Goal: Information Seeking & Learning: Find specific fact

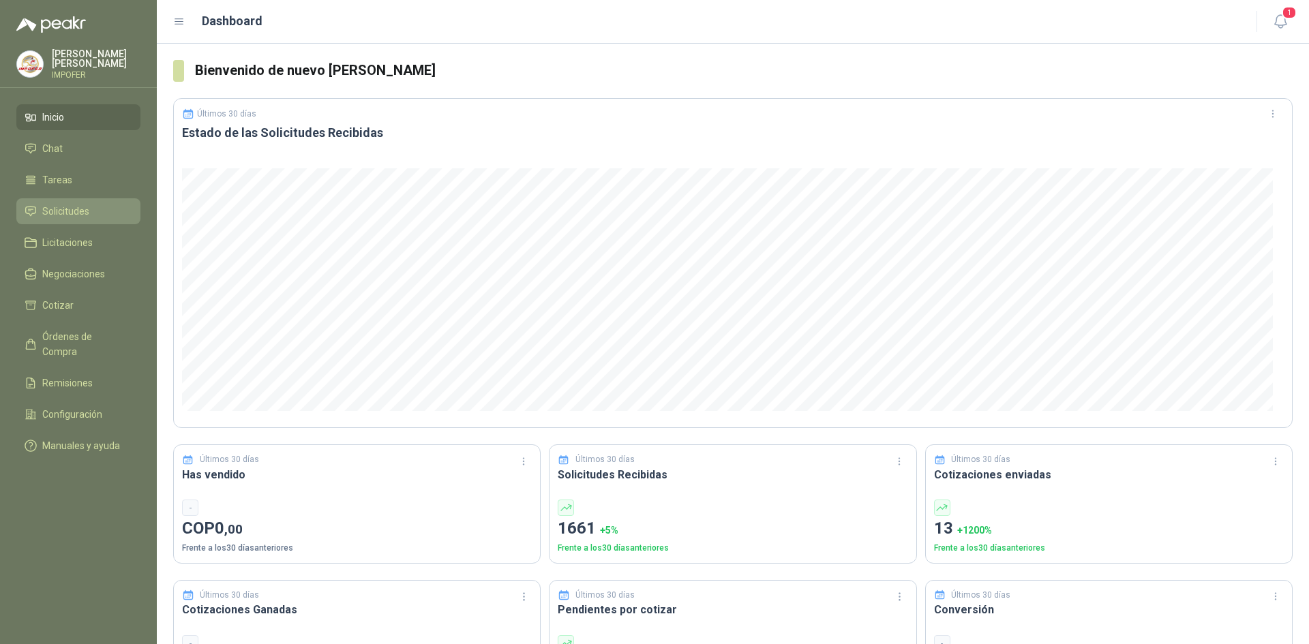
click at [72, 204] on span "Solicitudes" at bounding box center [65, 211] width 47 height 15
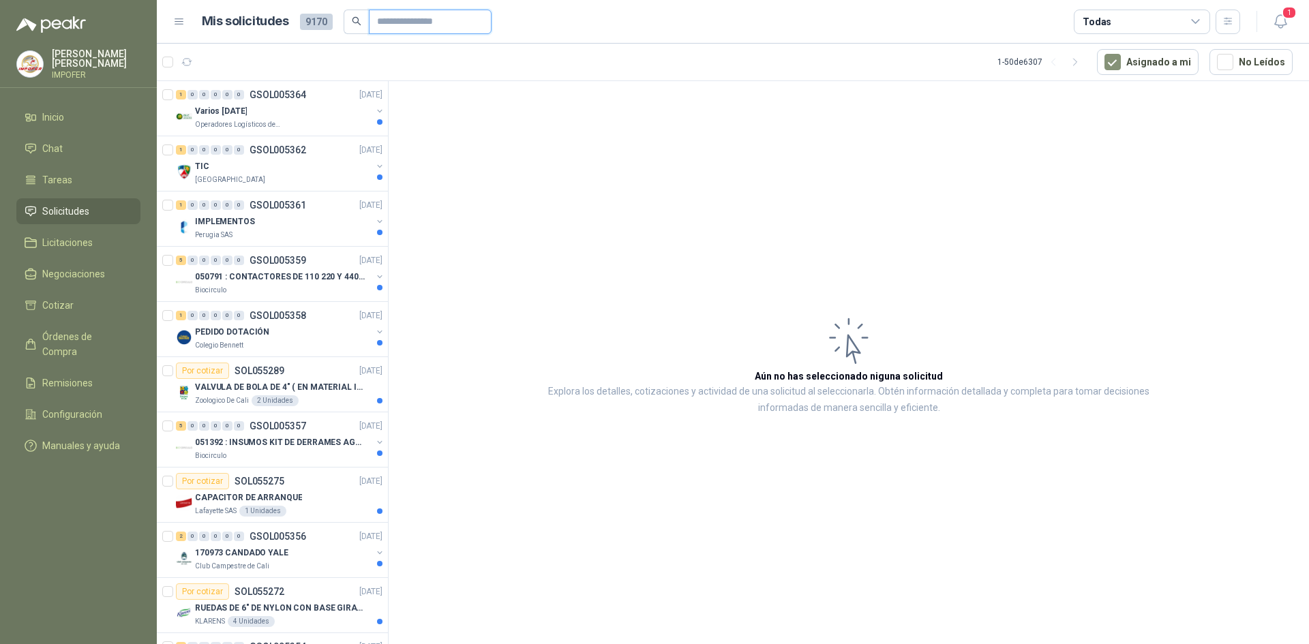
click at [399, 27] on input "text" at bounding box center [424, 21] width 95 height 23
type input "****"
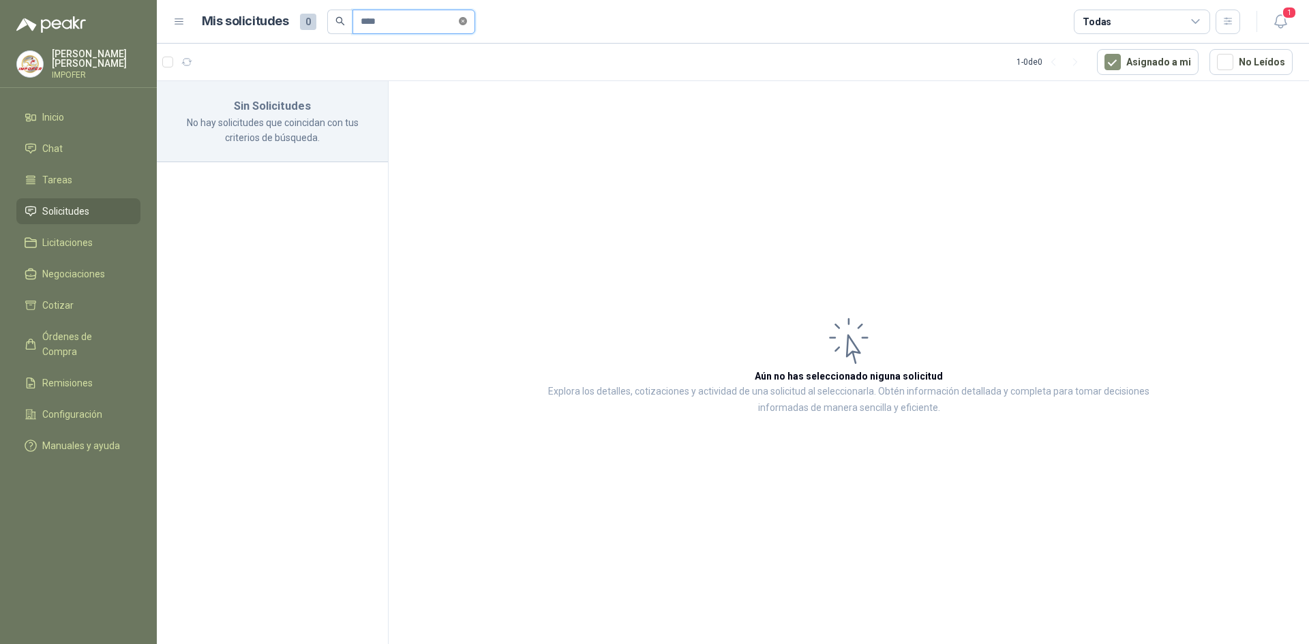
click at [467, 23] on icon "close-circle" at bounding box center [463, 21] width 8 height 8
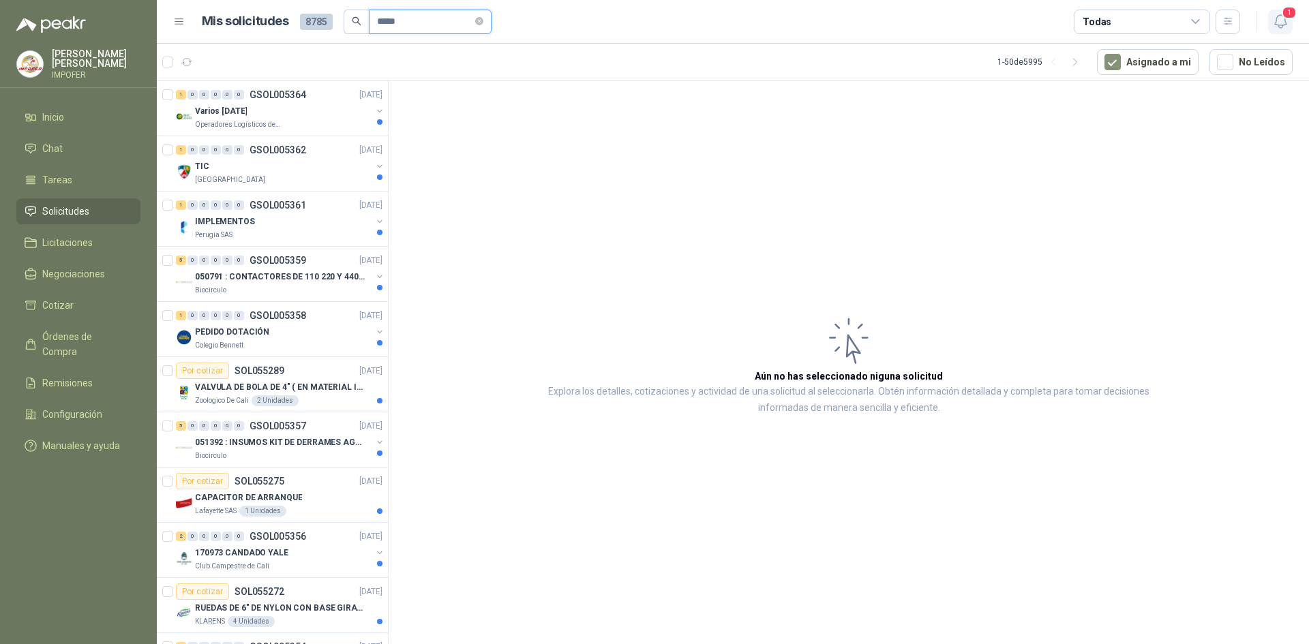
type input "*****"
click at [1285, 25] on icon "button" at bounding box center [1280, 21] width 17 height 17
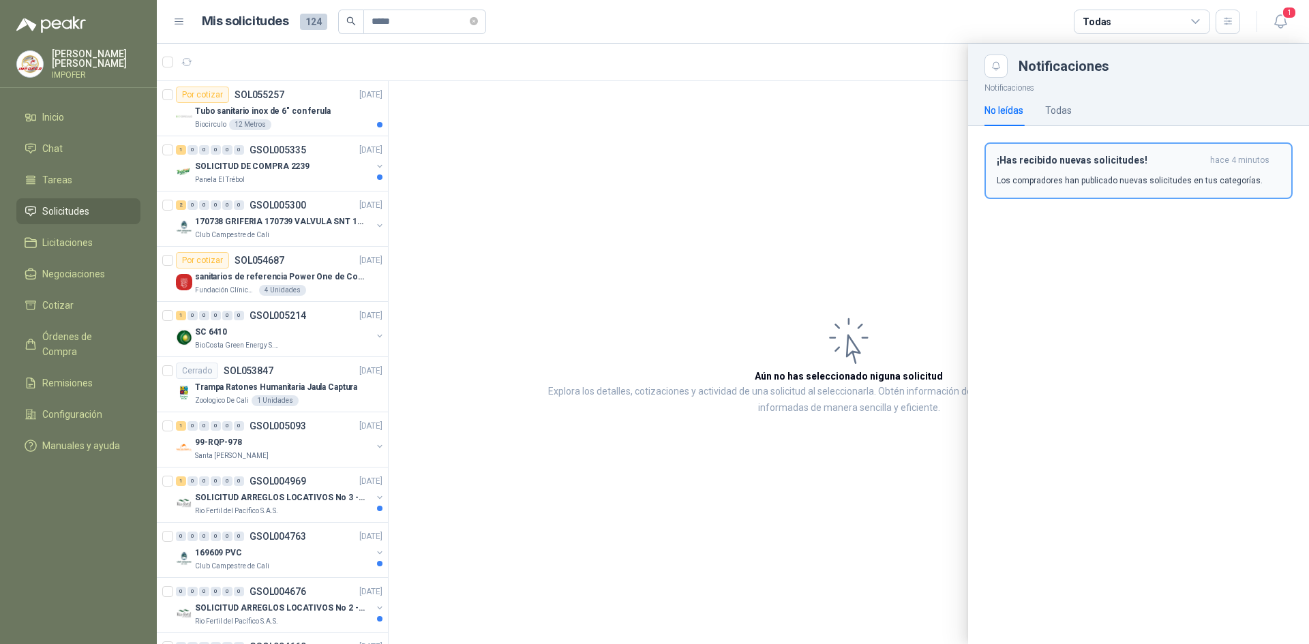
click at [1065, 172] on div "¡Has recibido nuevas solicitudes! hace 4 minutos Los compradores han publicado …" at bounding box center [1139, 171] width 284 height 32
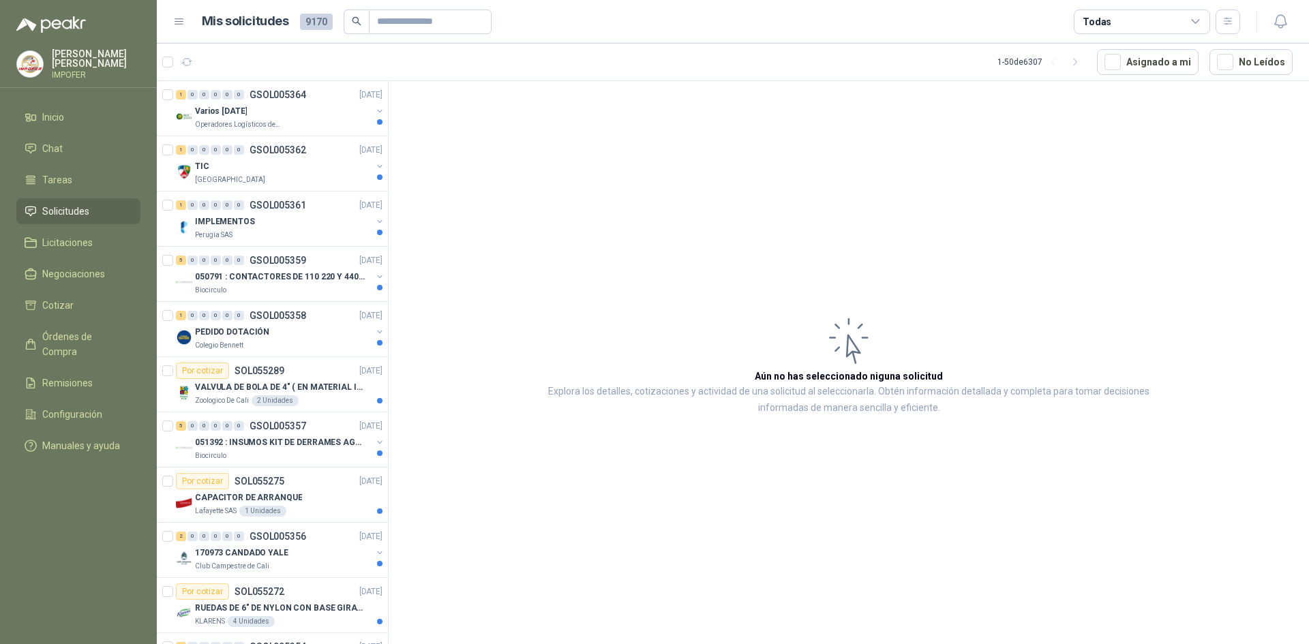
click at [1127, 20] on div "Todas" at bounding box center [1142, 22] width 136 height 25
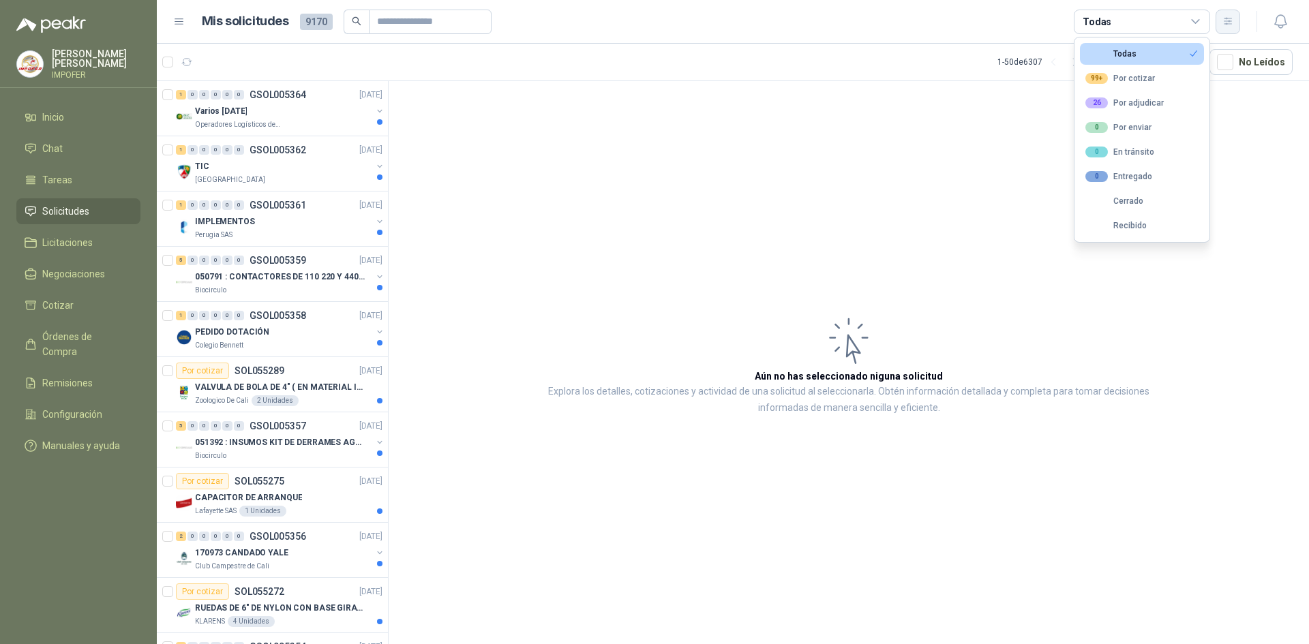
click at [1227, 16] on button "button" at bounding box center [1228, 22] width 25 height 25
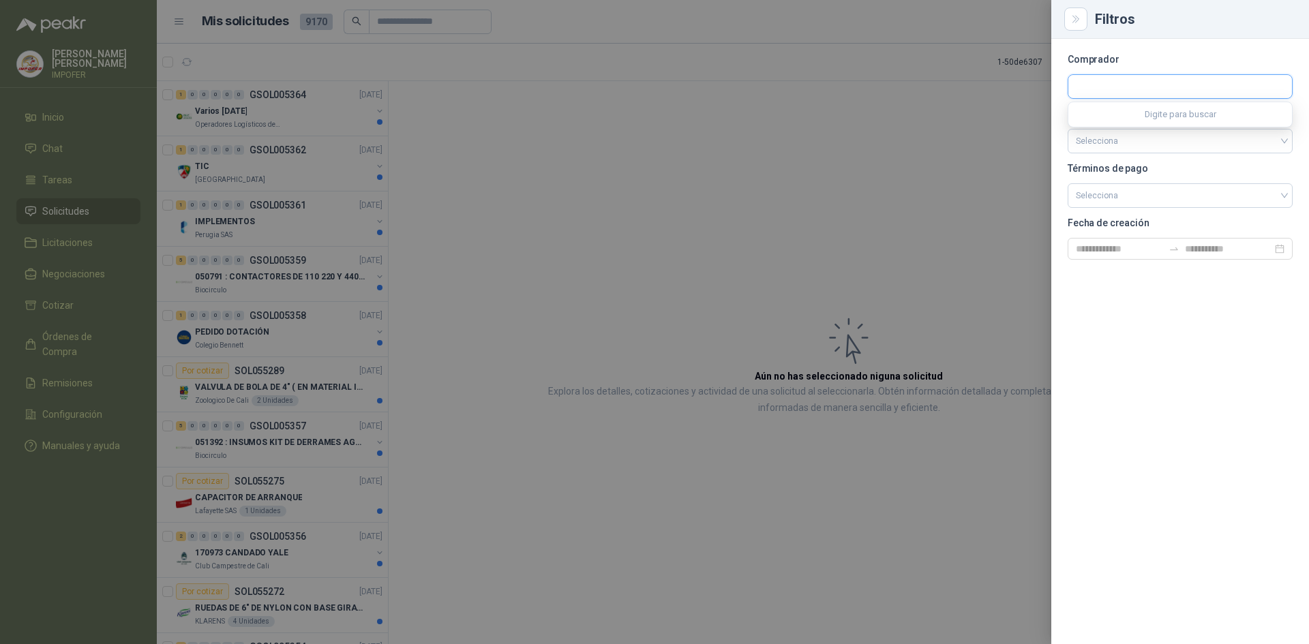
click at [1137, 85] on input "text" at bounding box center [1180, 86] width 224 height 23
type input "*****"
click at [1162, 121] on p "NIT : 900211167" at bounding box center [1144, 123] width 88 height 7
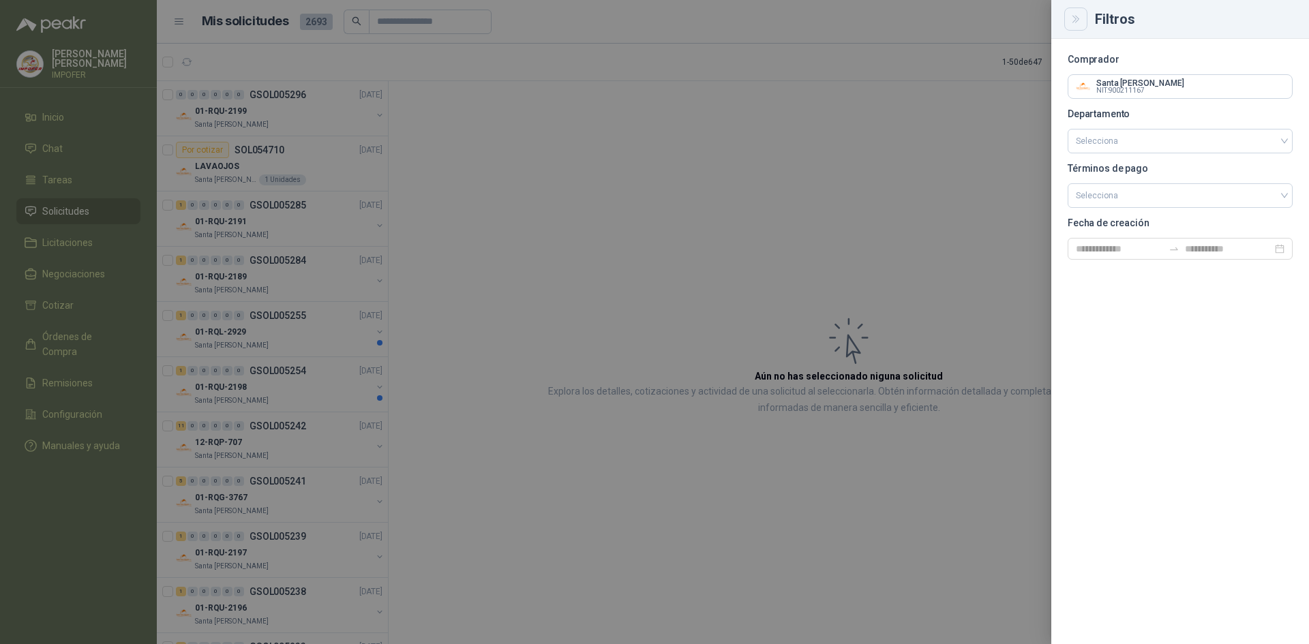
click at [1083, 20] on button "Close" at bounding box center [1075, 18] width 23 height 23
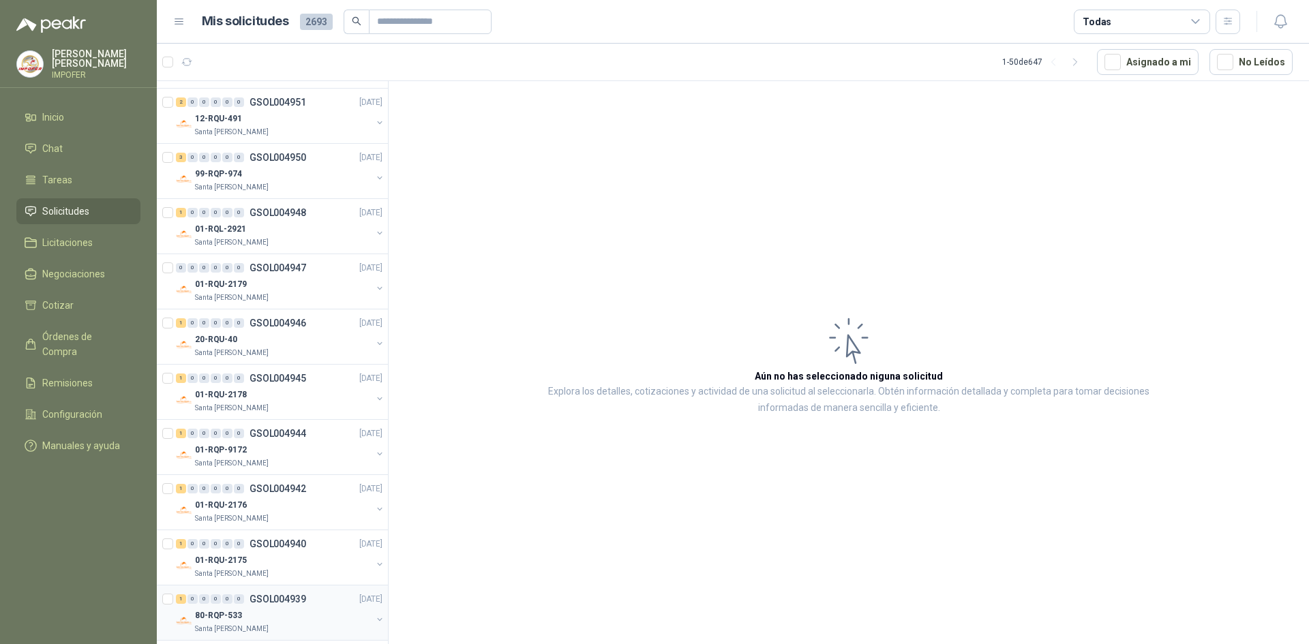
scroll to position [2212, 0]
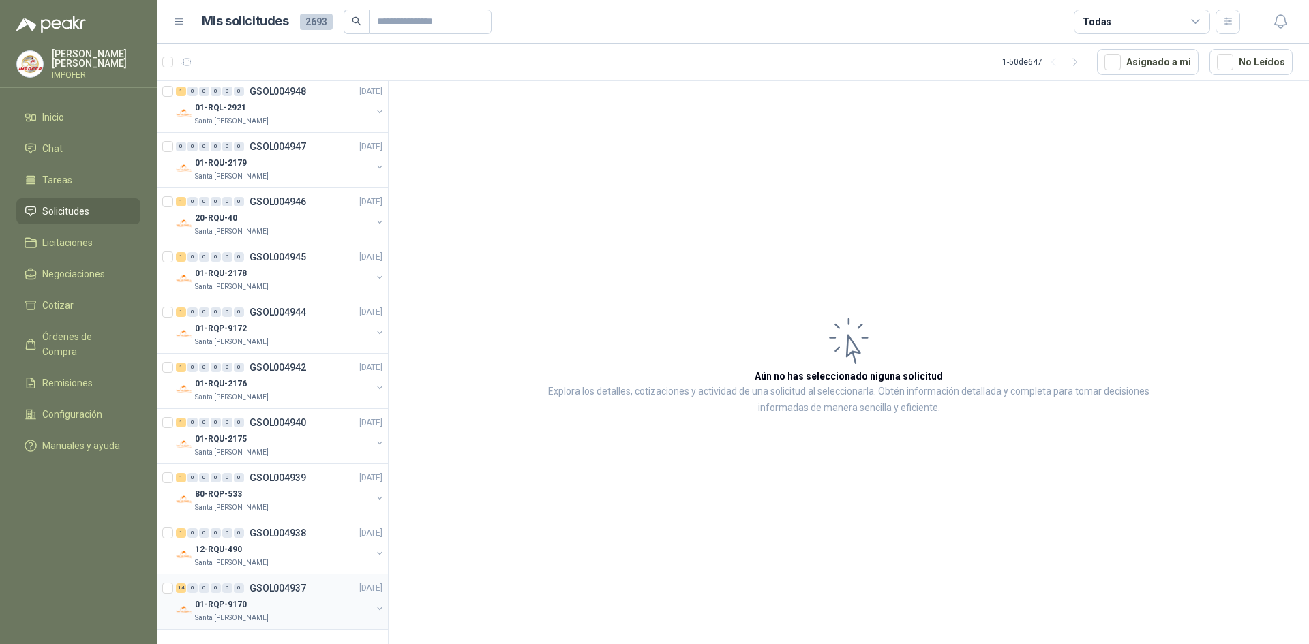
click at [277, 619] on div "Santa [PERSON_NAME]" at bounding box center [283, 618] width 177 height 11
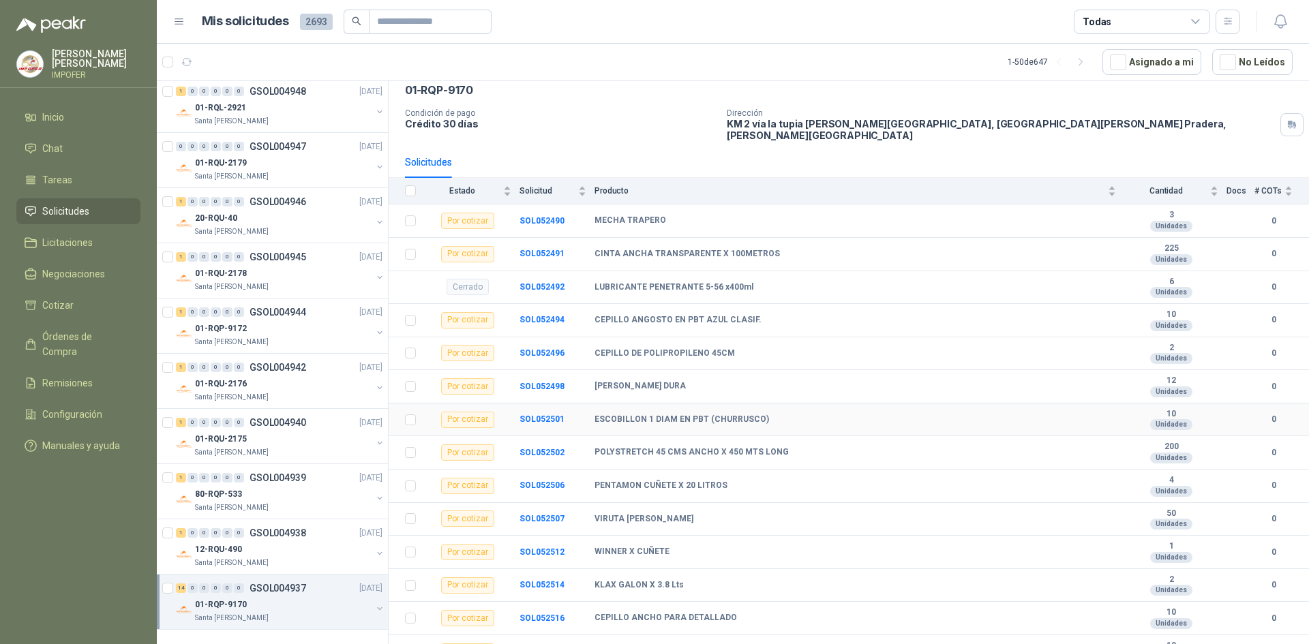
scroll to position [111, 0]
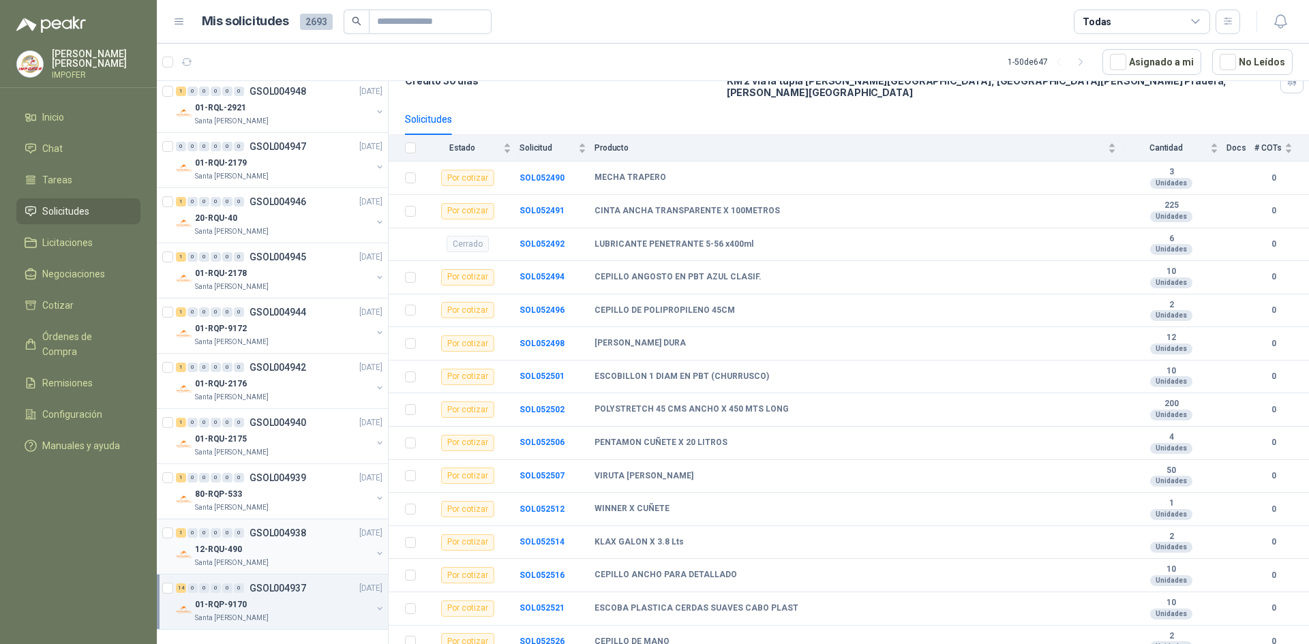
click at [263, 554] on div "12-RQU-490" at bounding box center [283, 549] width 177 height 16
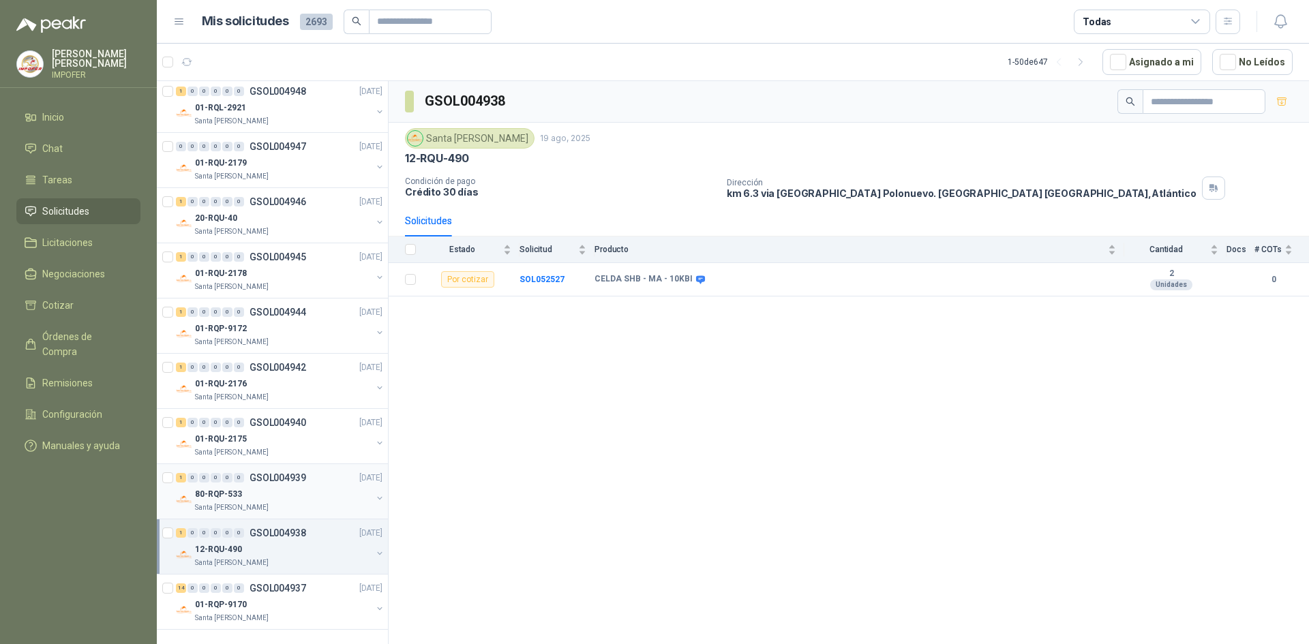
click at [291, 479] on p "GSOL004939" at bounding box center [278, 478] width 57 height 10
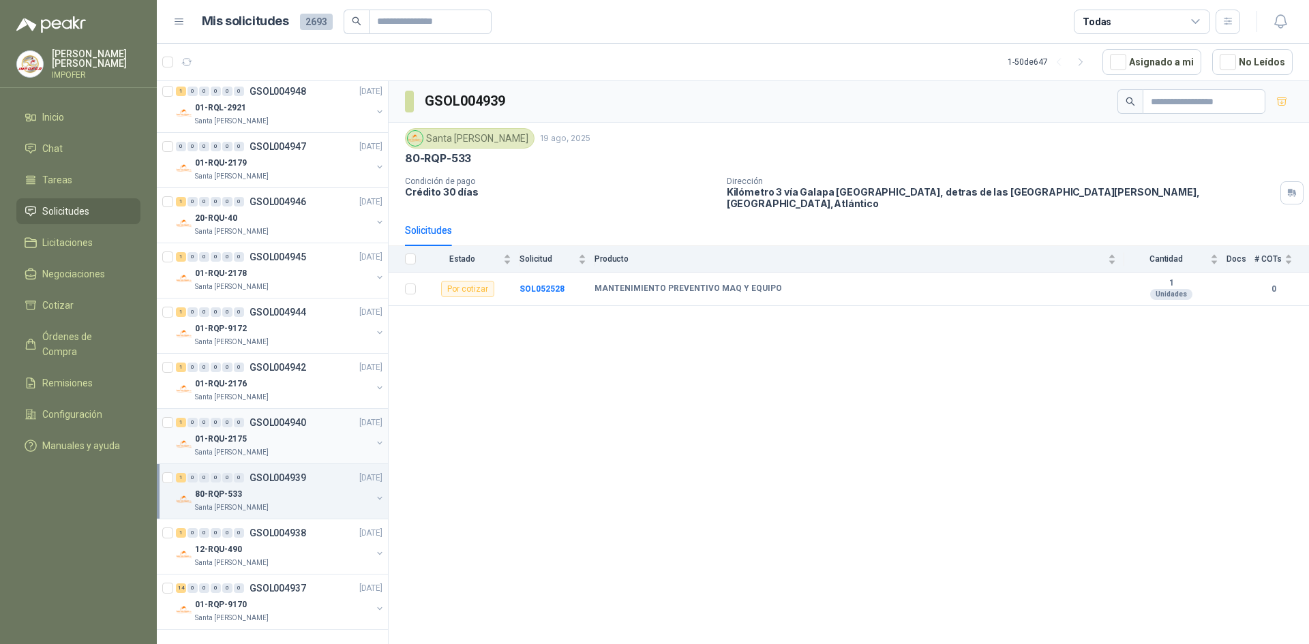
click at [284, 421] on p "GSOL004940" at bounding box center [278, 423] width 57 height 10
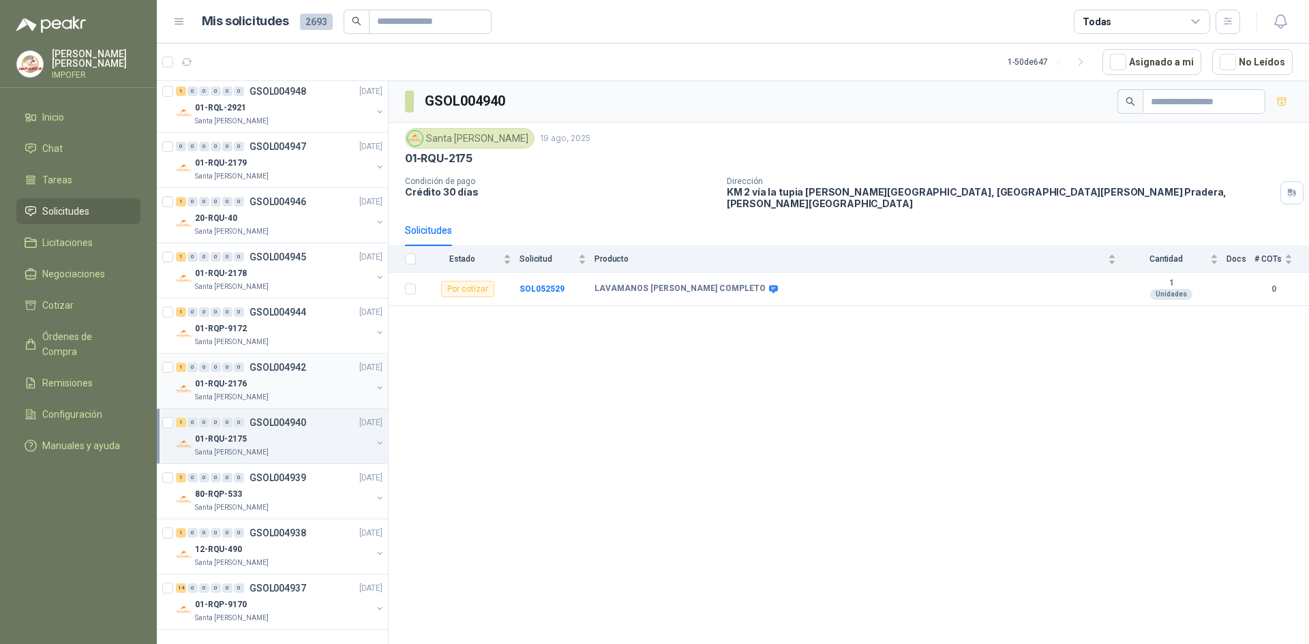
click at [263, 370] on p "GSOL004942" at bounding box center [278, 368] width 57 height 10
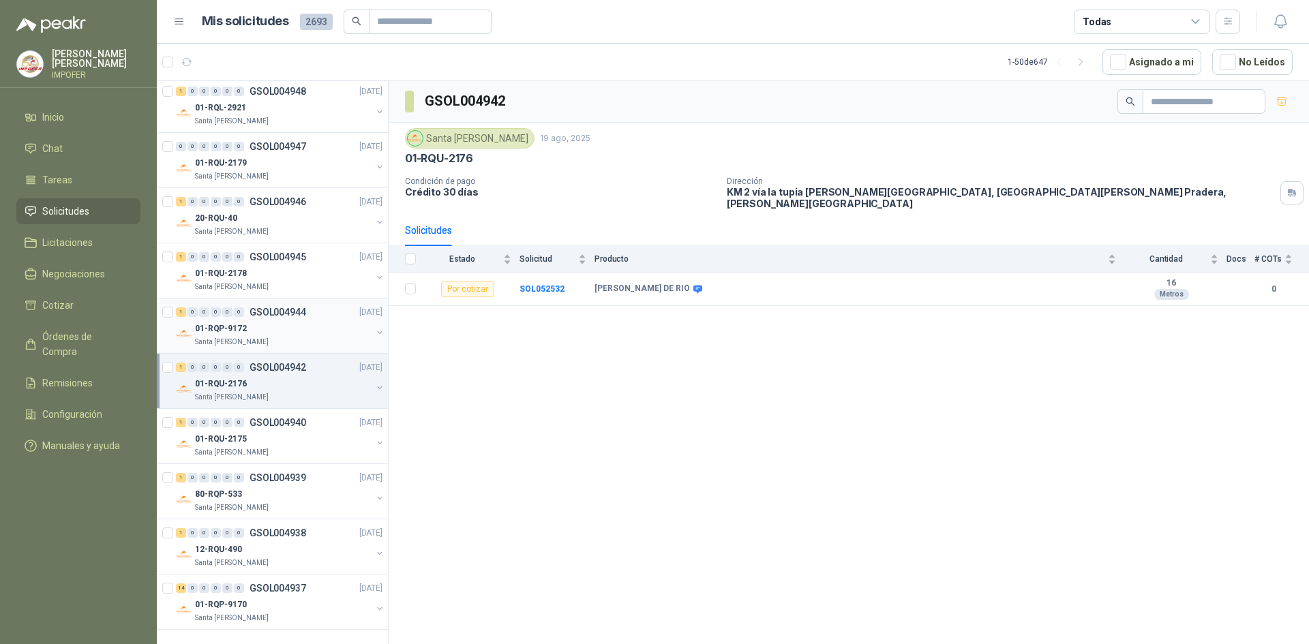
click at [265, 327] on div "01-RQP-9172" at bounding box center [283, 328] width 177 height 16
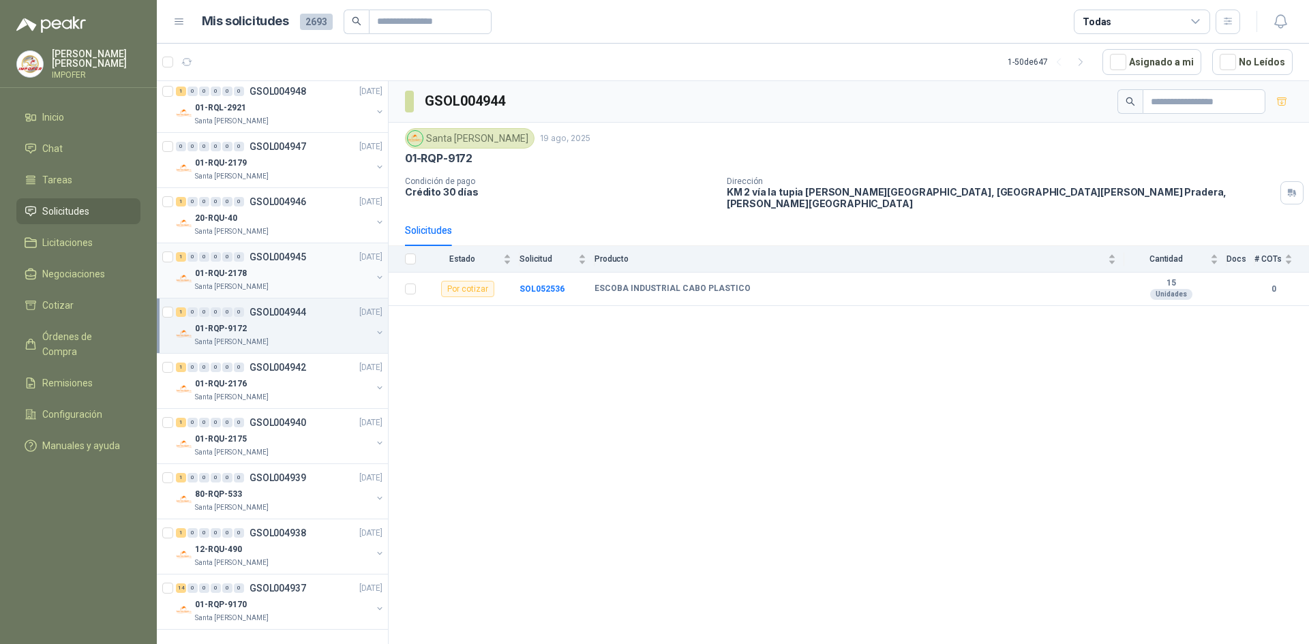
click at [279, 275] on div "01-RQU-2178" at bounding box center [283, 273] width 177 height 16
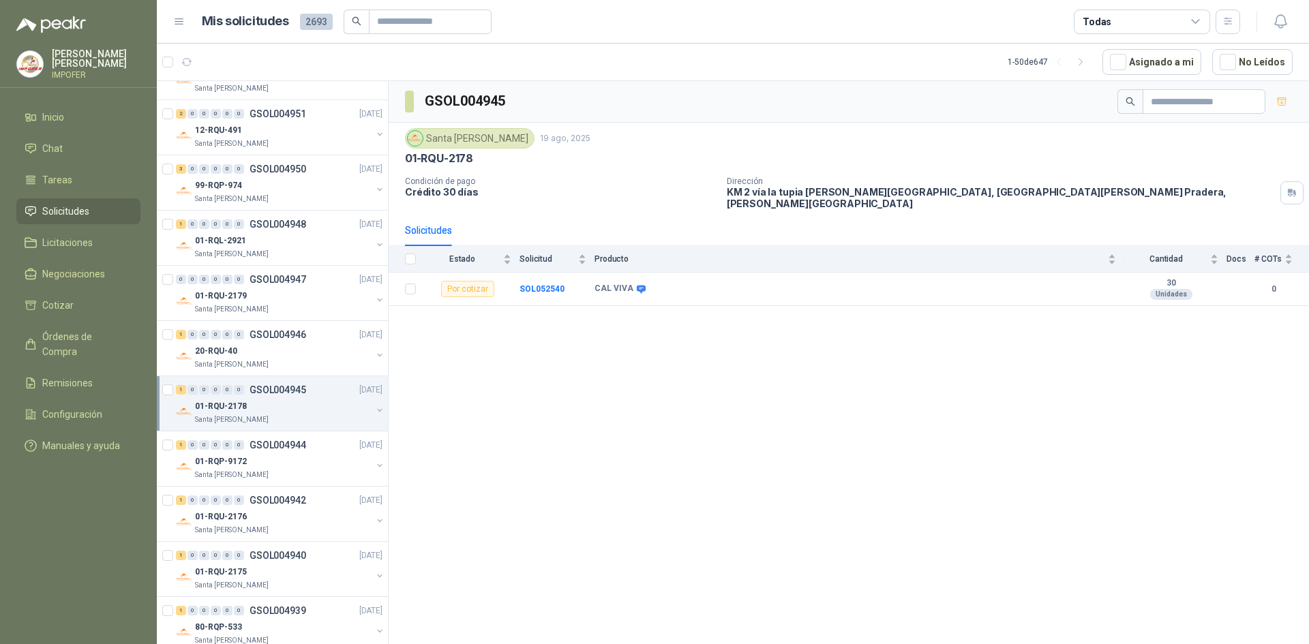
scroll to position [2076, 0]
click at [307, 411] on div "01-RQU-2178" at bounding box center [283, 410] width 177 height 16
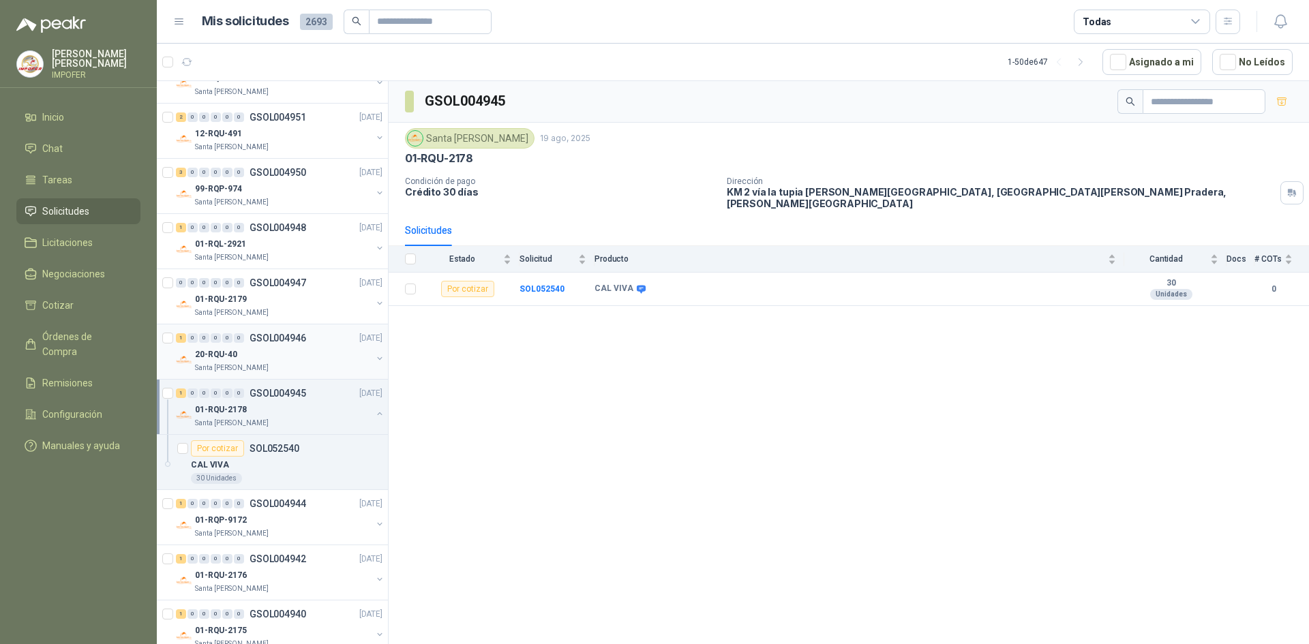
click at [287, 361] on div "20-RQU-40" at bounding box center [283, 354] width 177 height 16
click at [308, 306] on div "01-RQU-2179" at bounding box center [283, 299] width 177 height 16
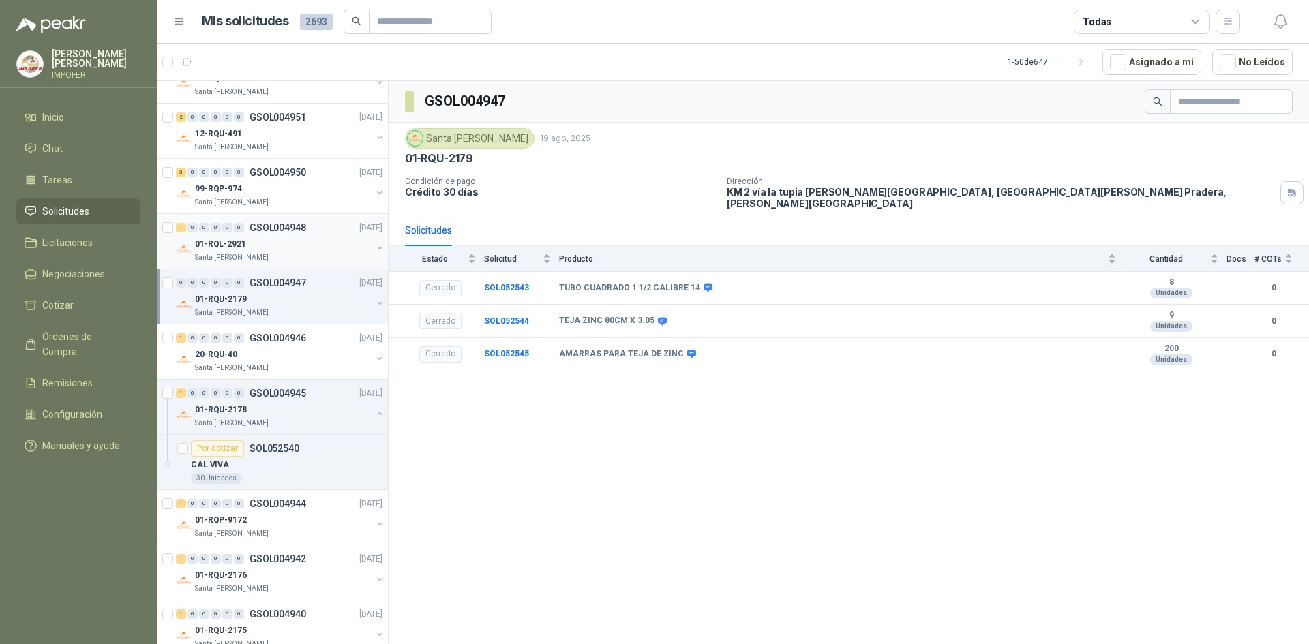
click at [312, 251] on div "01-RQL-2921" at bounding box center [283, 244] width 177 height 16
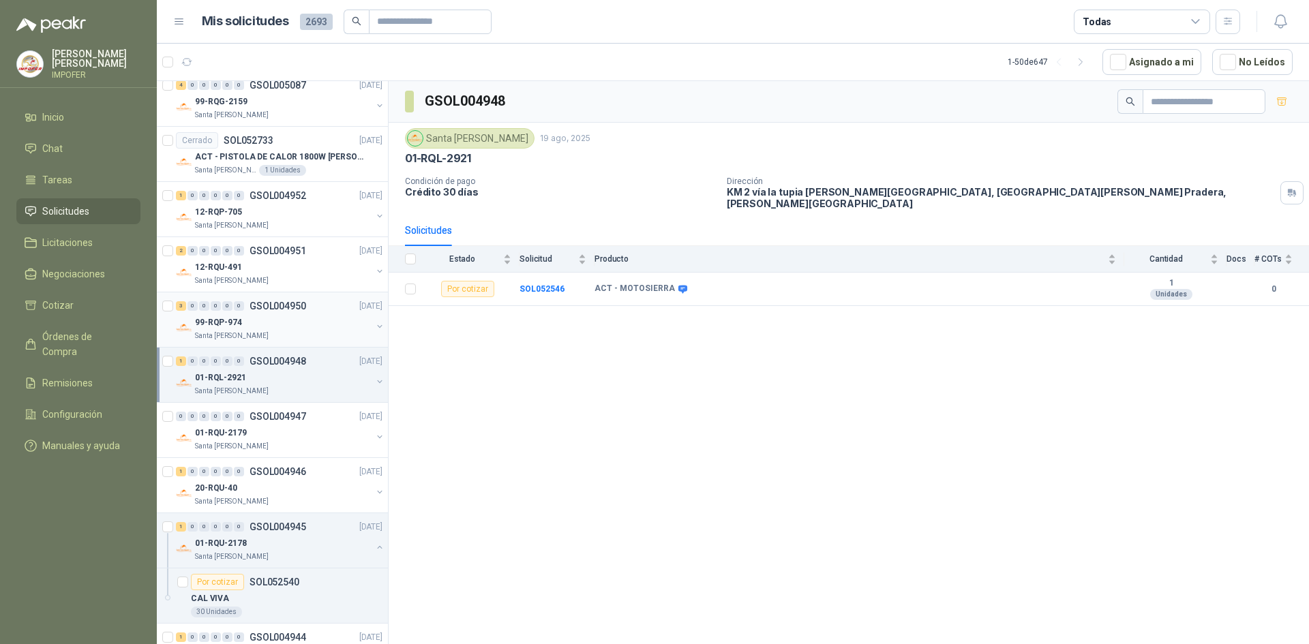
scroll to position [1940, 0]
click at [305, 331] on div "99-RQP-974" at bounding box center [283, 325] width 177 height 16
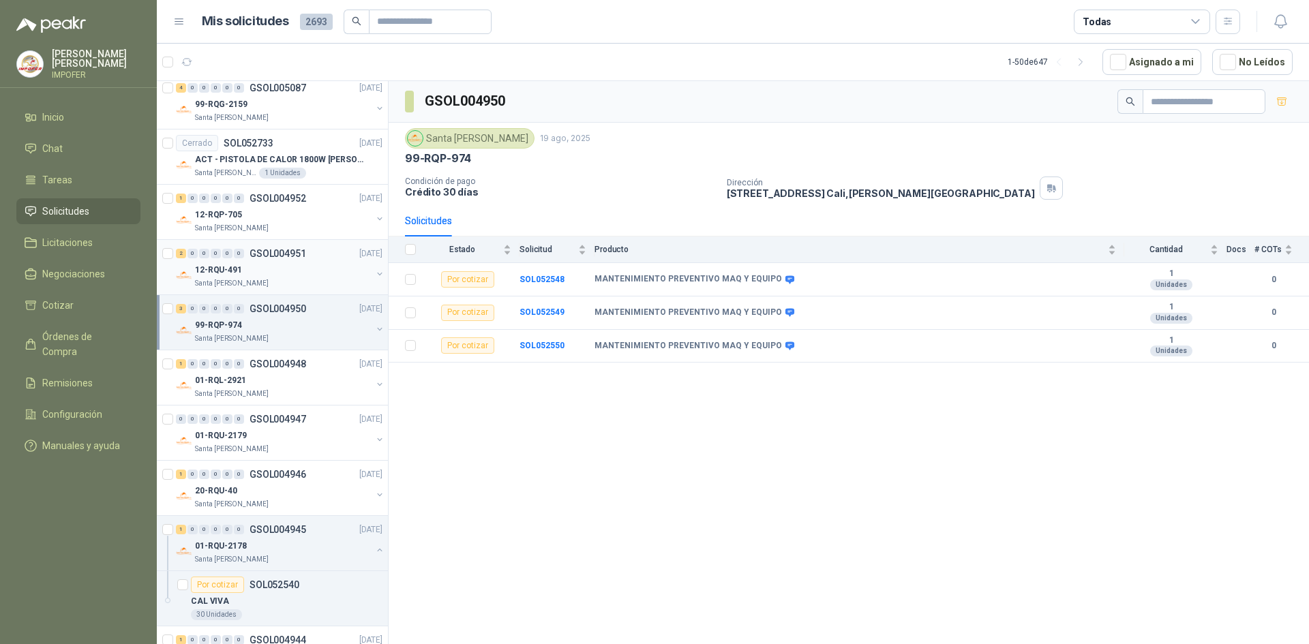
click at [305, 279] on div "Santa [PERSON_NAME]" at bounding box center [283, 283] width 177 height 11
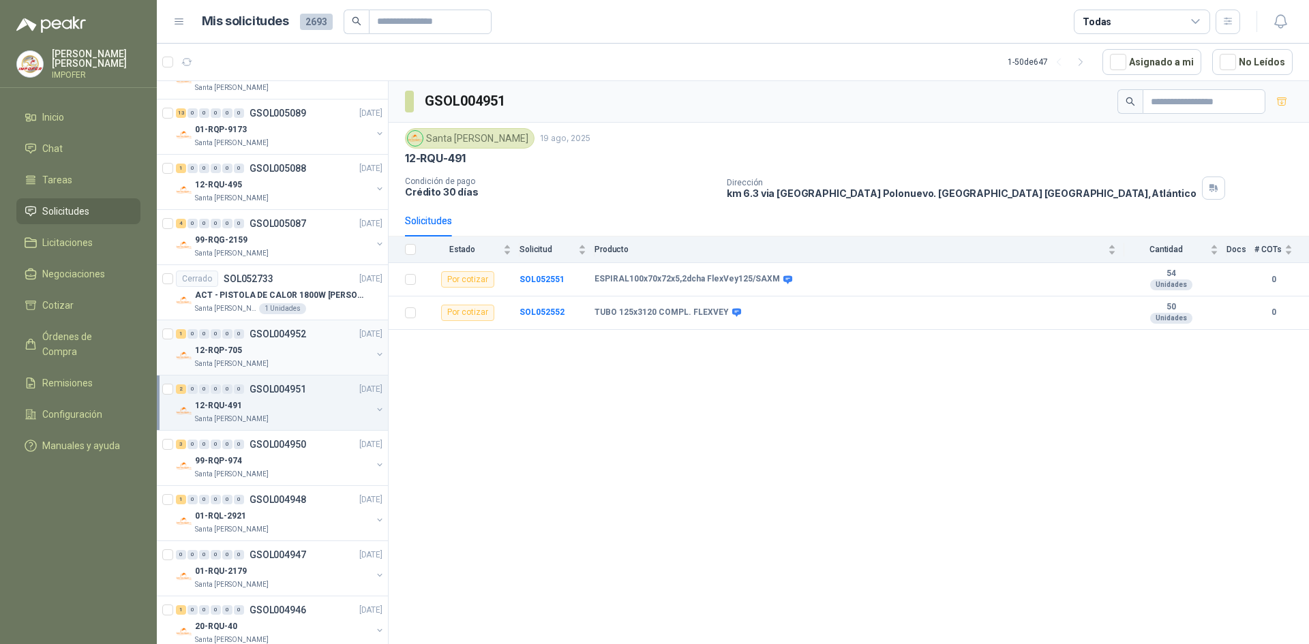
scroll to position [1803, 0]
click at [311, 365] on div "Santa [PERSON_NAME]" at bounding box center [283, 364] width 177 height 11
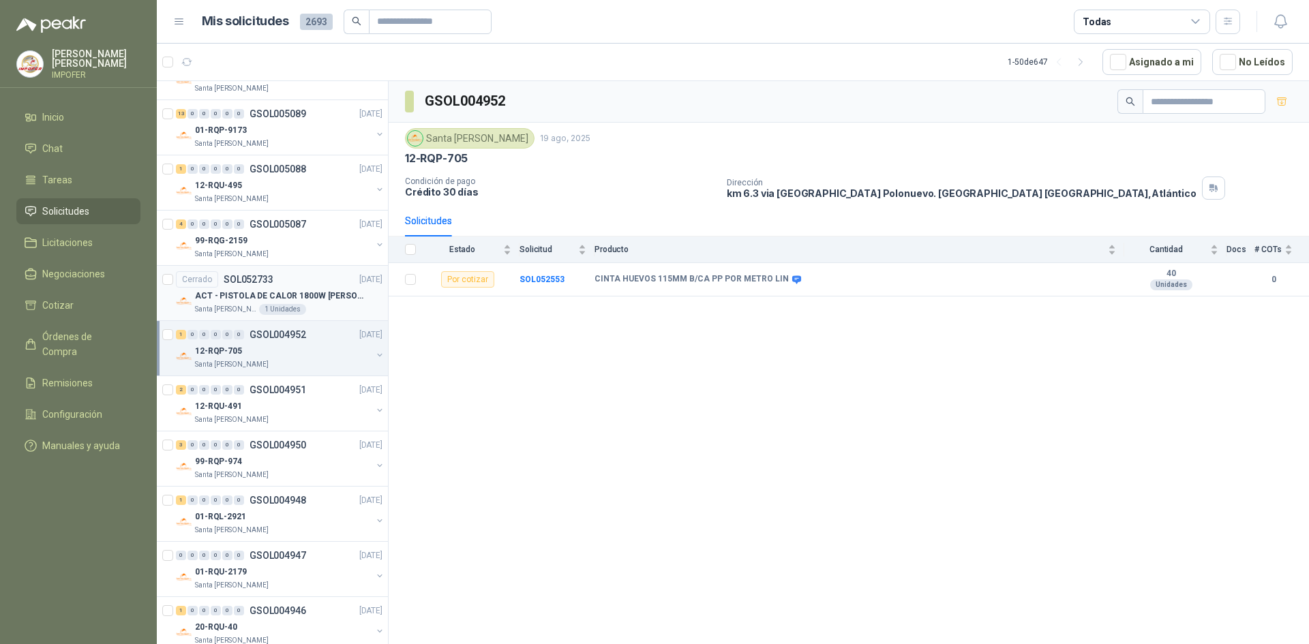
click at [320, 299] on p "ACT - PISTOLA DE CALOR 1800W [PERSON_NAME]" at bounding box center [280, 296] width 170 height 13
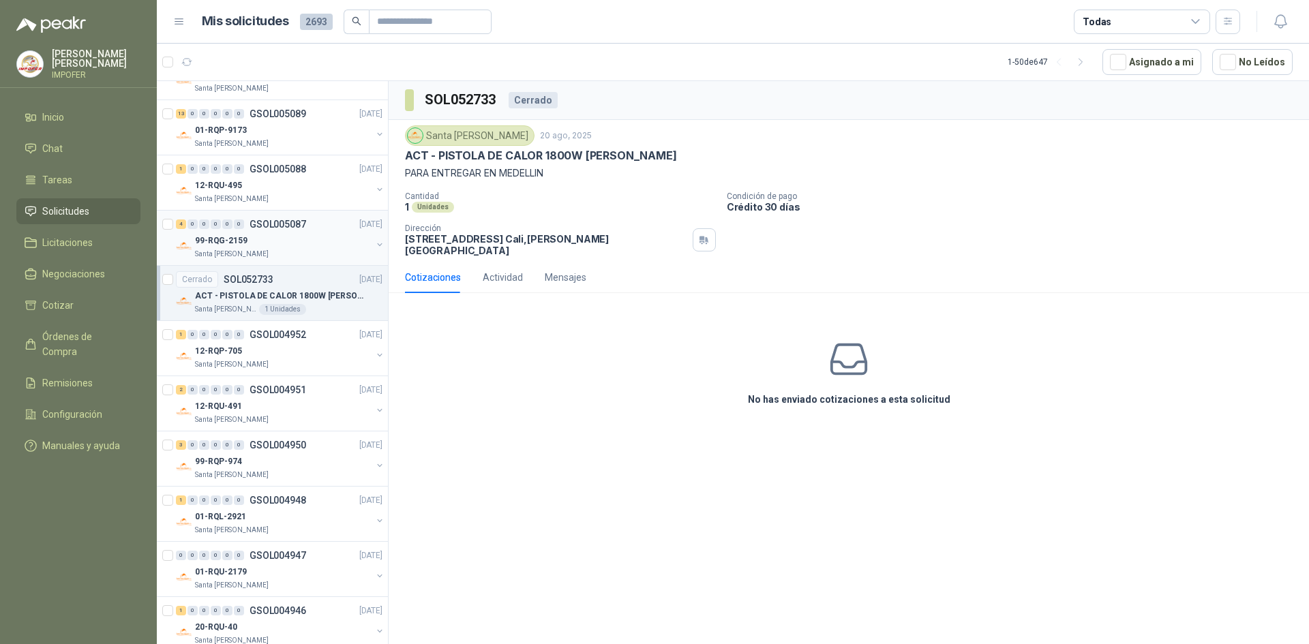
click at [284, 240] on div "99-RQG-2159" at bounding box center [283, 240] width 177 height 16
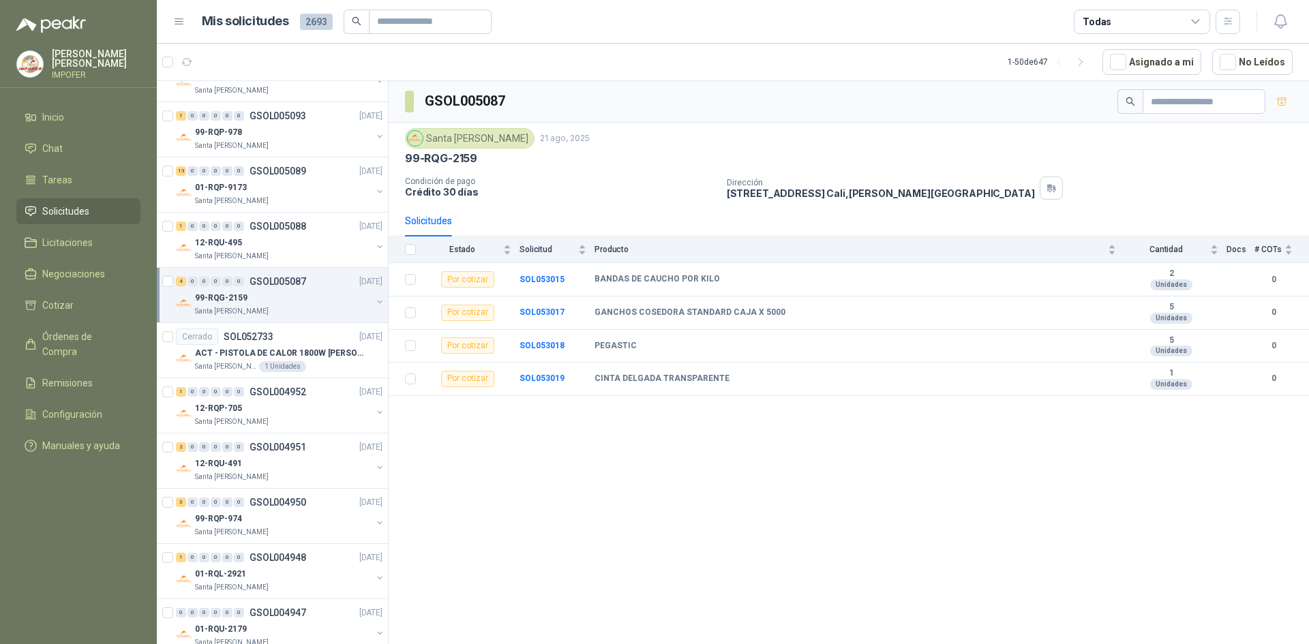
scroll to position [1667, 0]
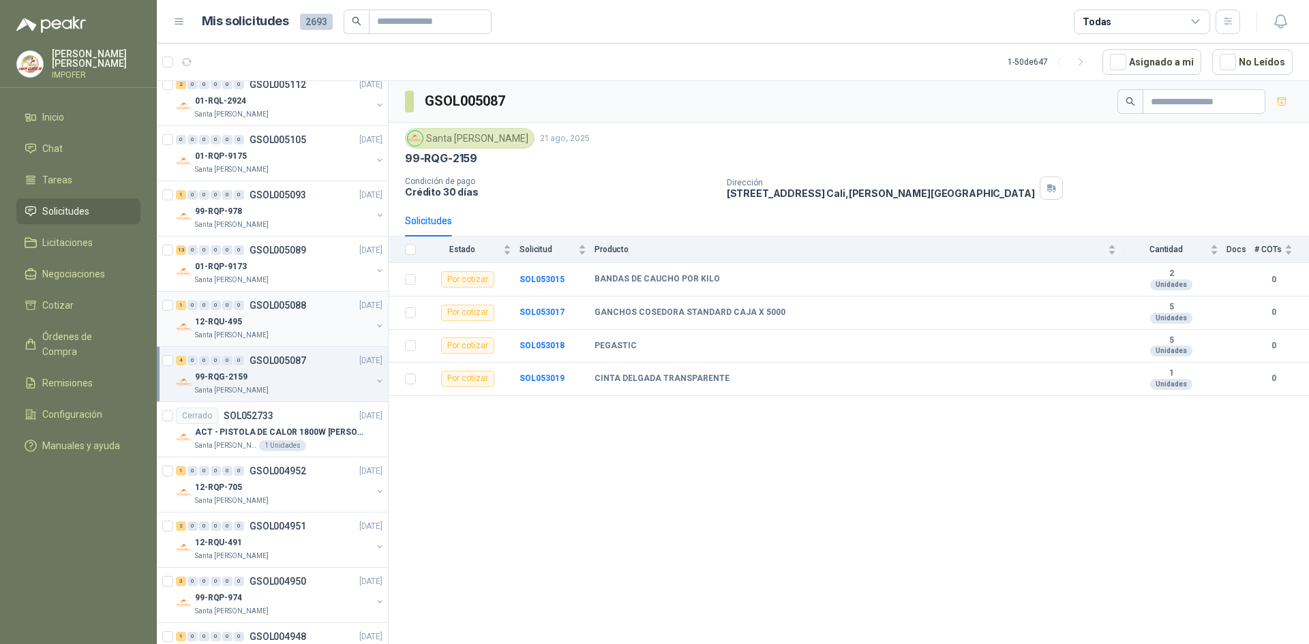
click at [308, 321] on div "12-RQU-495" at bounding box center [283, 322] width 177 height 16
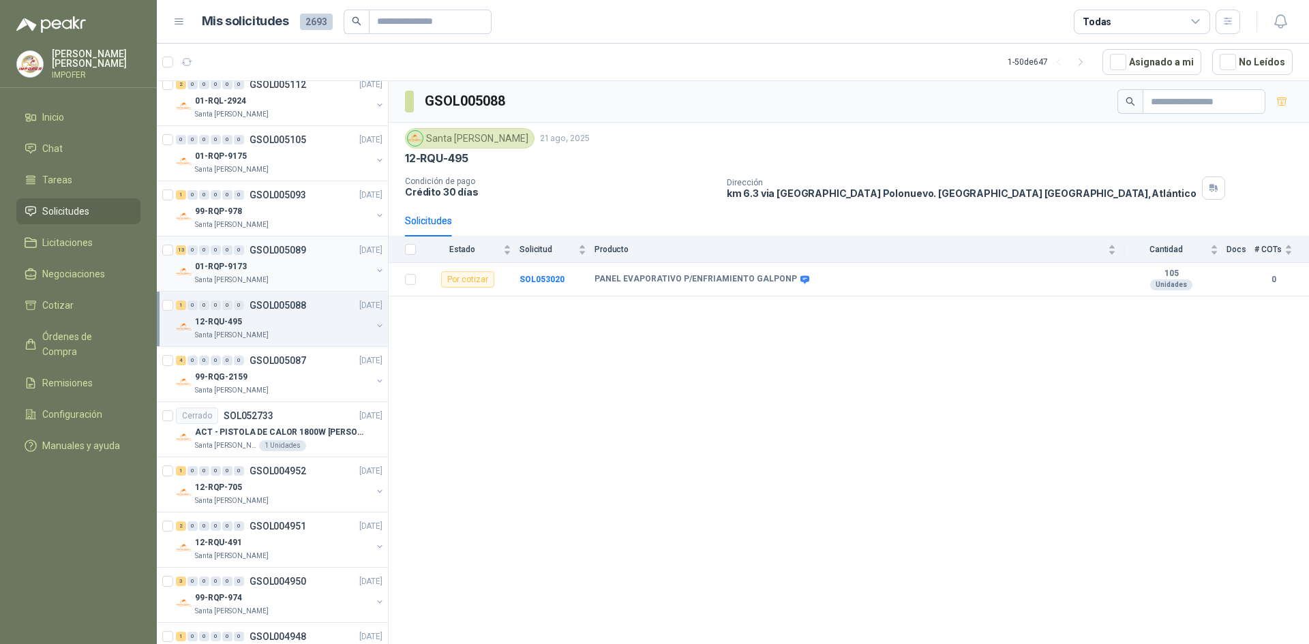
click at [305, 273] on div "01-RQP-9173" at bounding box center [283, 266] width 177 height 16
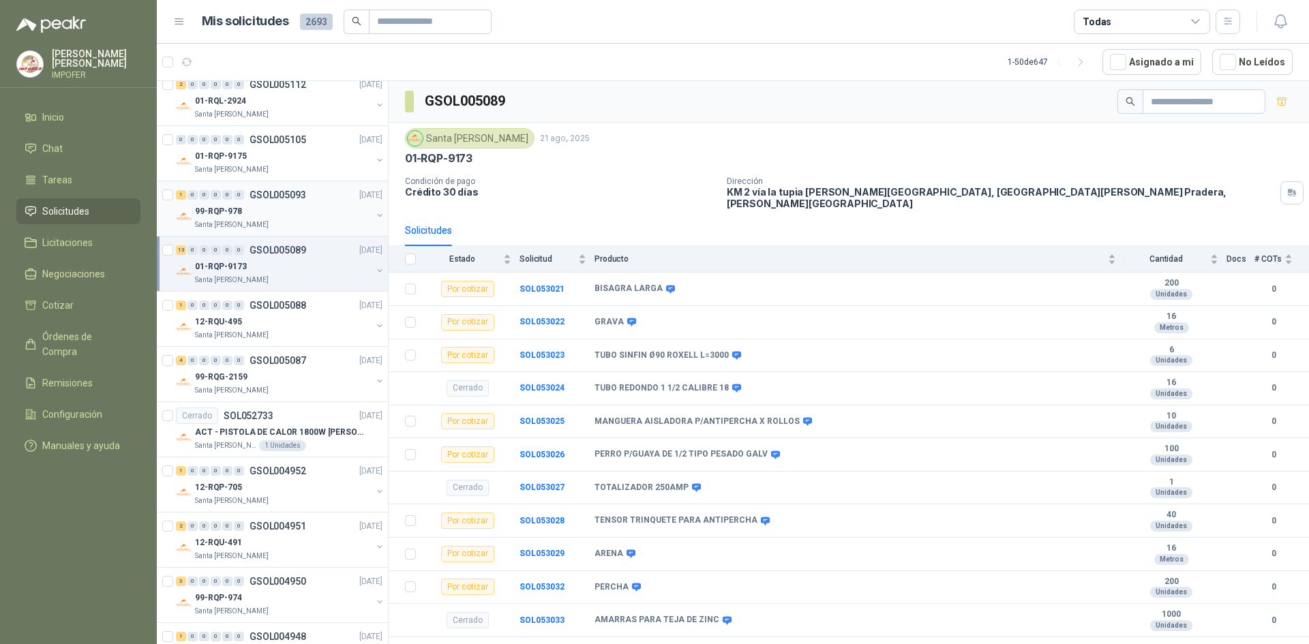
click at [314, 221] on div "Santa [PERSON_NAME]" at bounding box center [283, 225] width 177 height 11
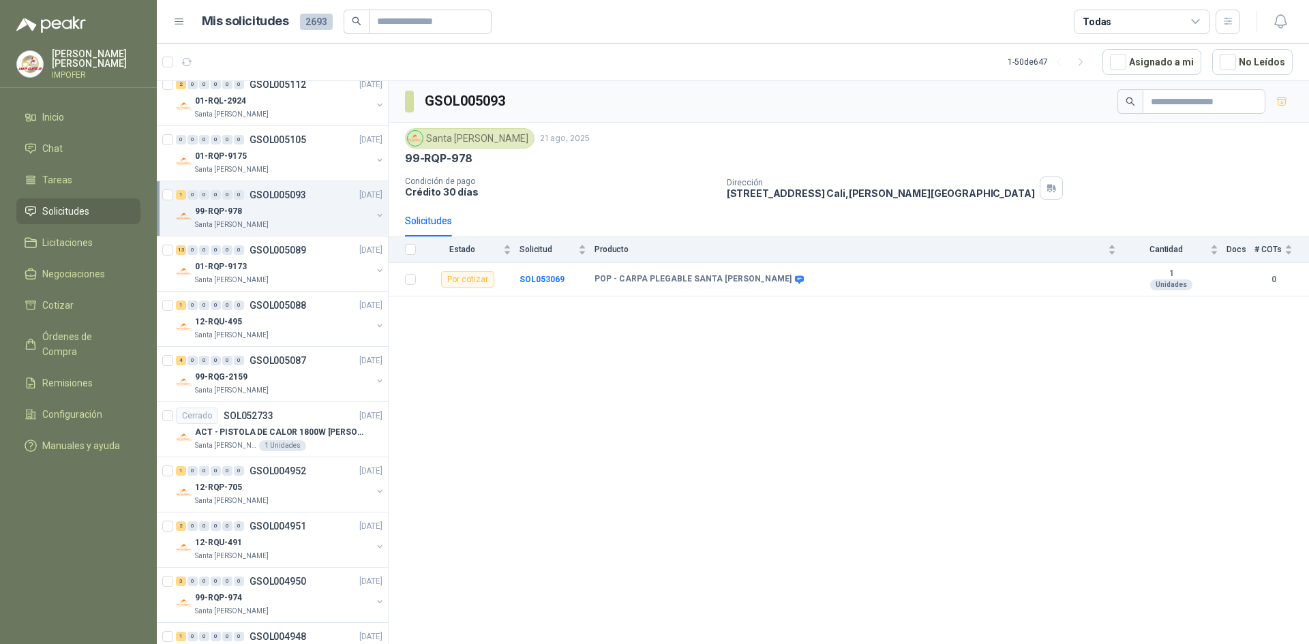
click at [314, 221] on div "Santa [PERSON_NAME]" at bounding box center [283, 225] width 177 height 11
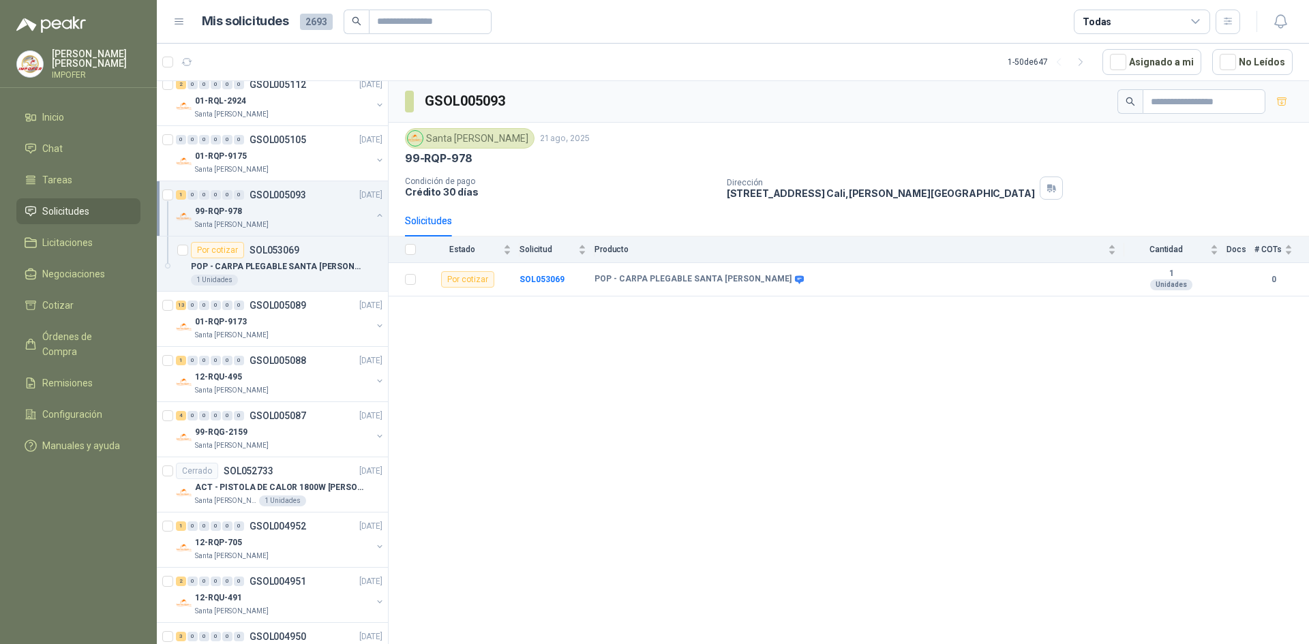
click at [314, 221] on div "Santa [PERSON_NAME]" at bounding box center [283, 225] width 177 height 11
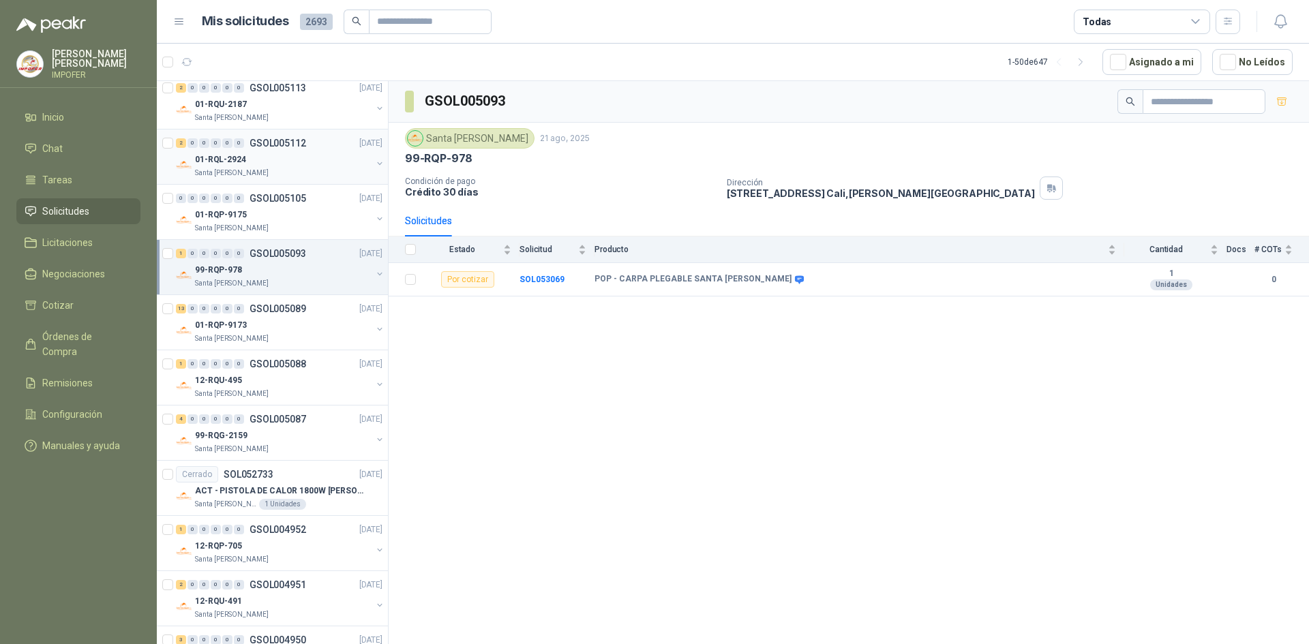
scroll to position [1531, 0]
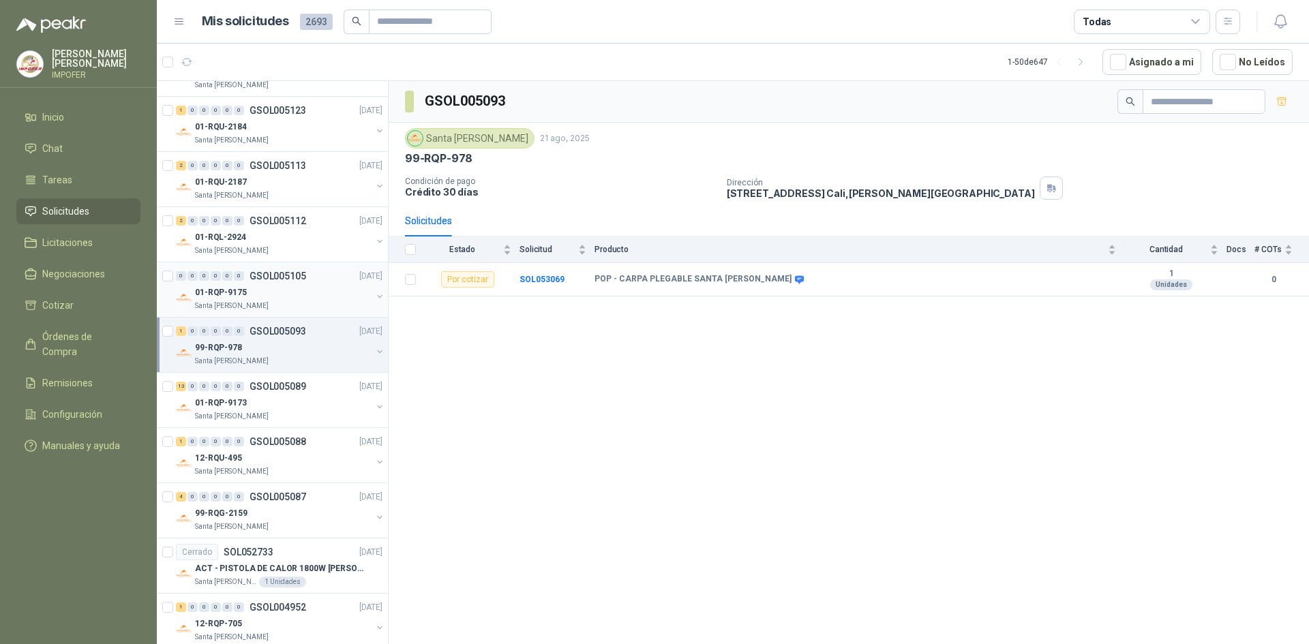
click at [290, 308] on div "Santa [PERSON_NAME]" at bounding box center [283, 306] width 177 height 11
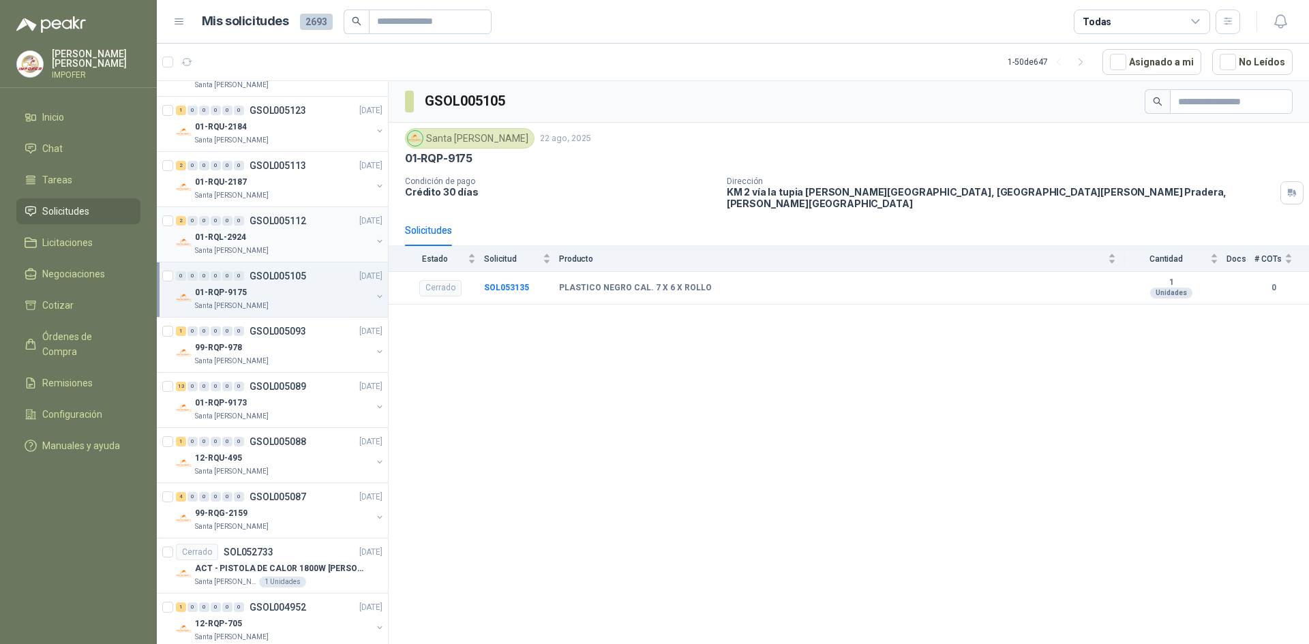
click at [285, 241] on div "01-RQL-2924" at bounding box center [283, 237] width 177 height 16
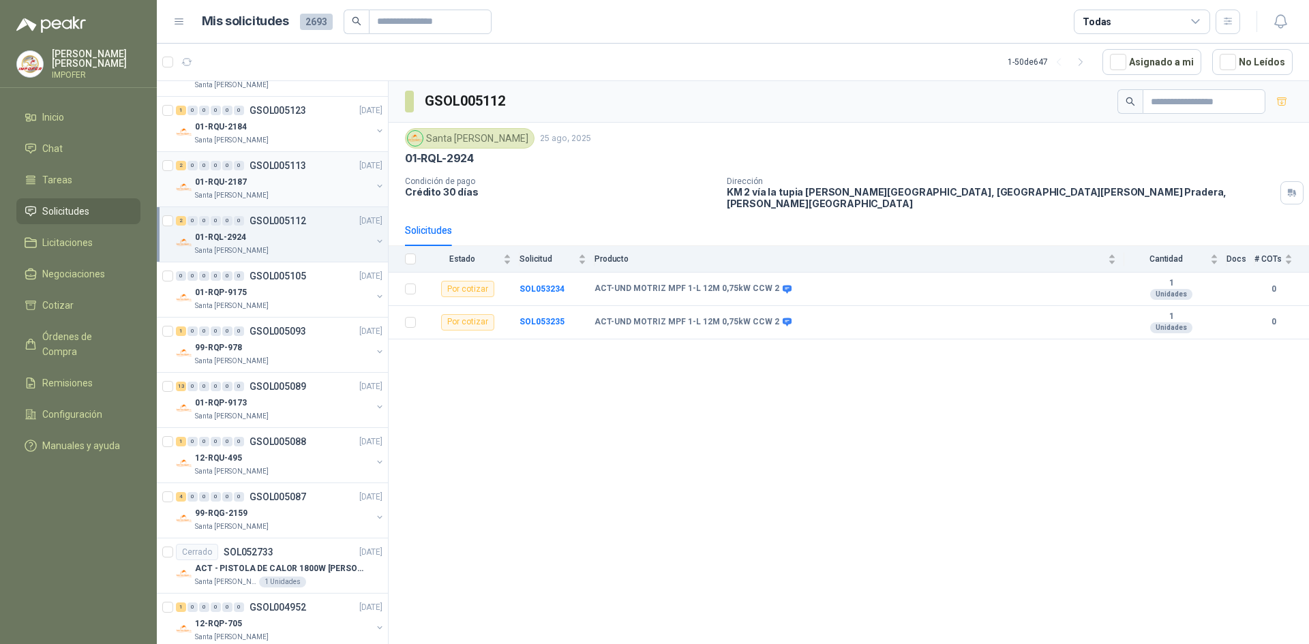
click at [289, 181] on div "01-RQU-2187" at bounding box center [283, 182] width 177 height 16
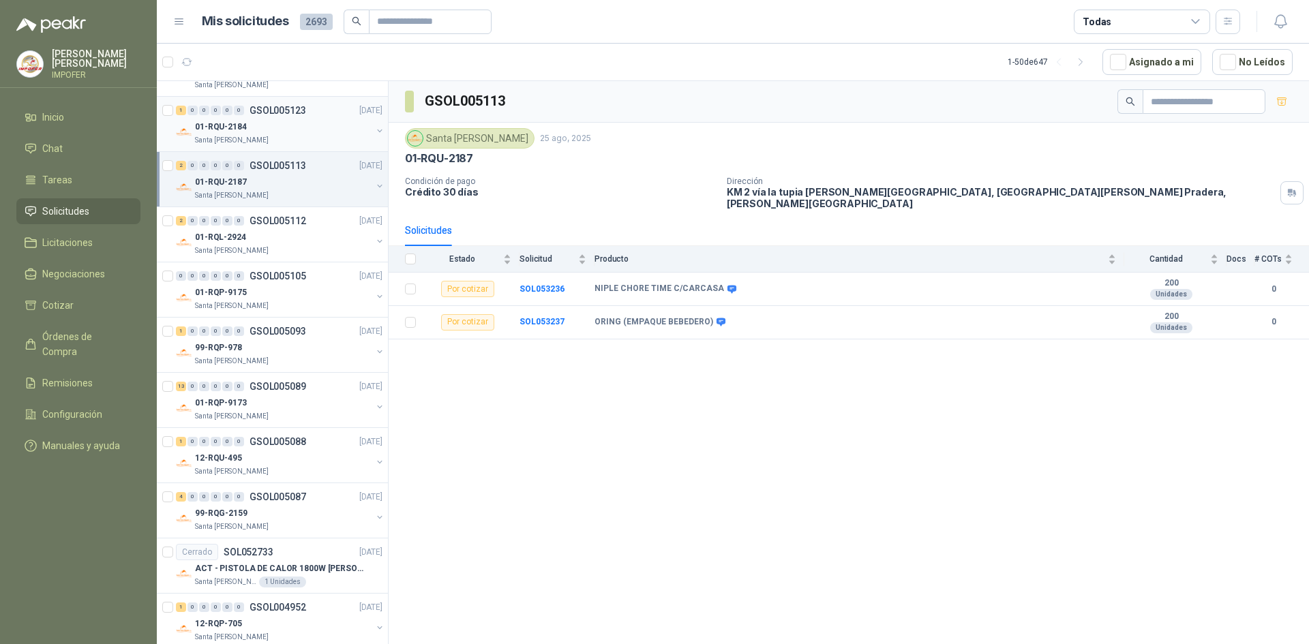
click at [321, 138] on div "Santa [PERSON_NAME]" at bounding box center [283, 140] width 177 height 11
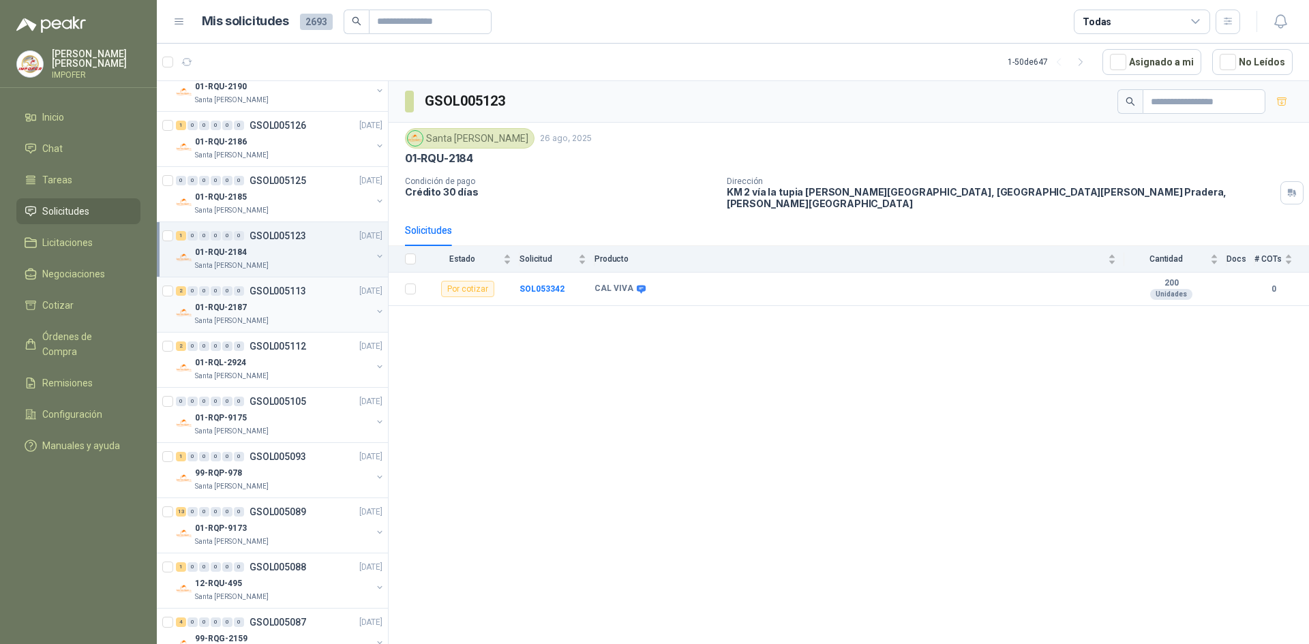
scroll to position [1394, 0]
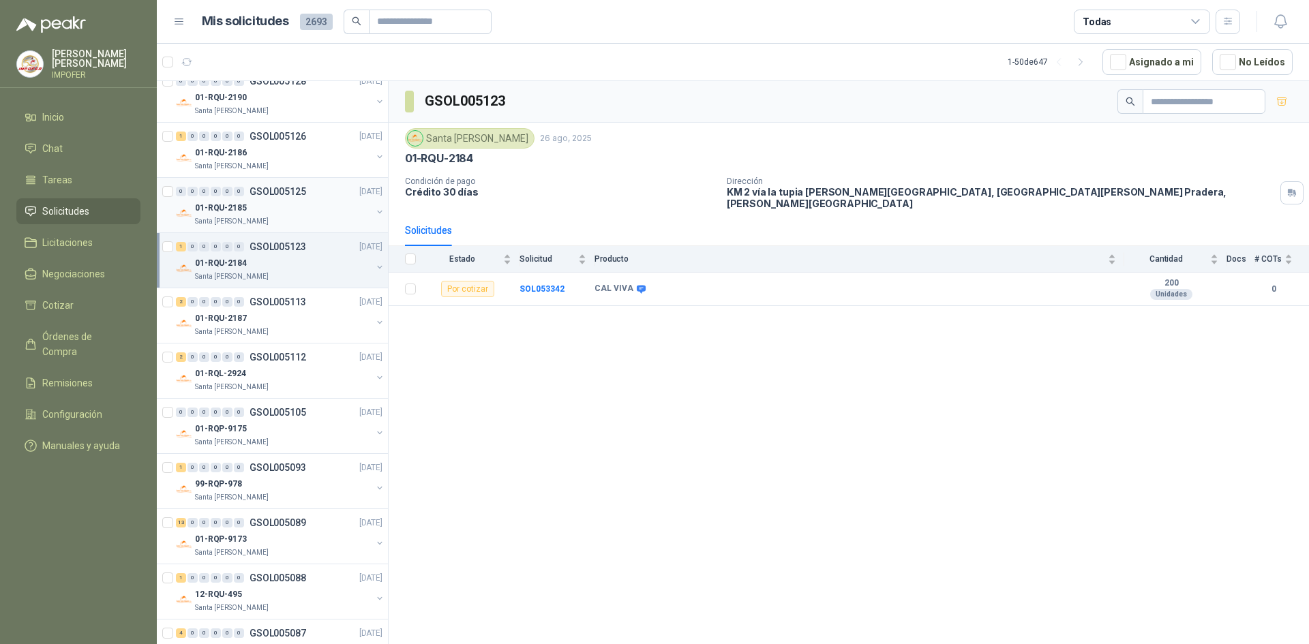
click at [295, 215] on div "01-RQU-2185" at bounding box center [283, 208] width 177 height 16
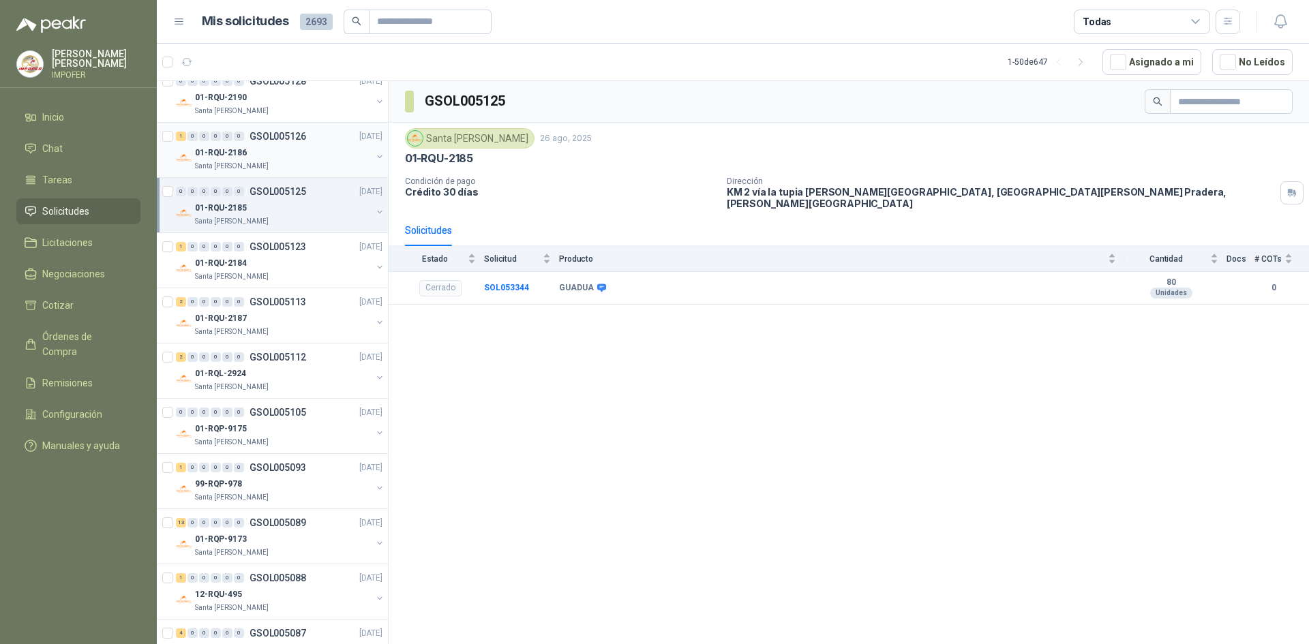
click at [292, 156] on div "01-RQU-2186" at bounding box center [283, 153] width 177 height 16
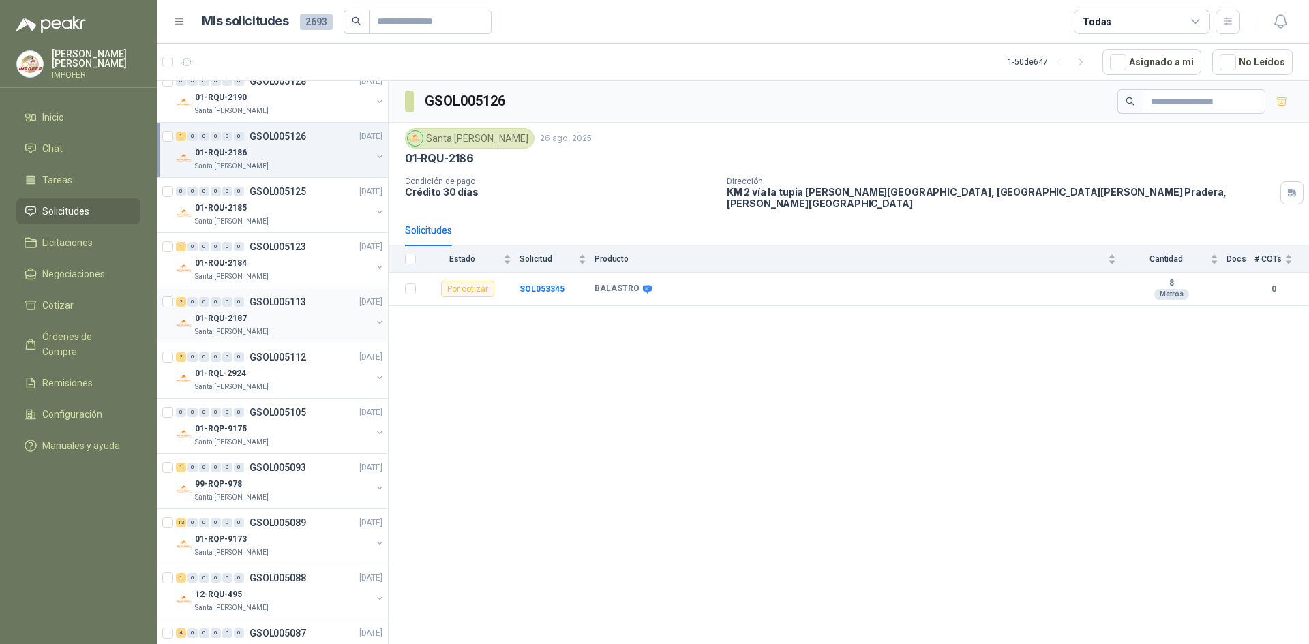
scroll to position [1258, 0]
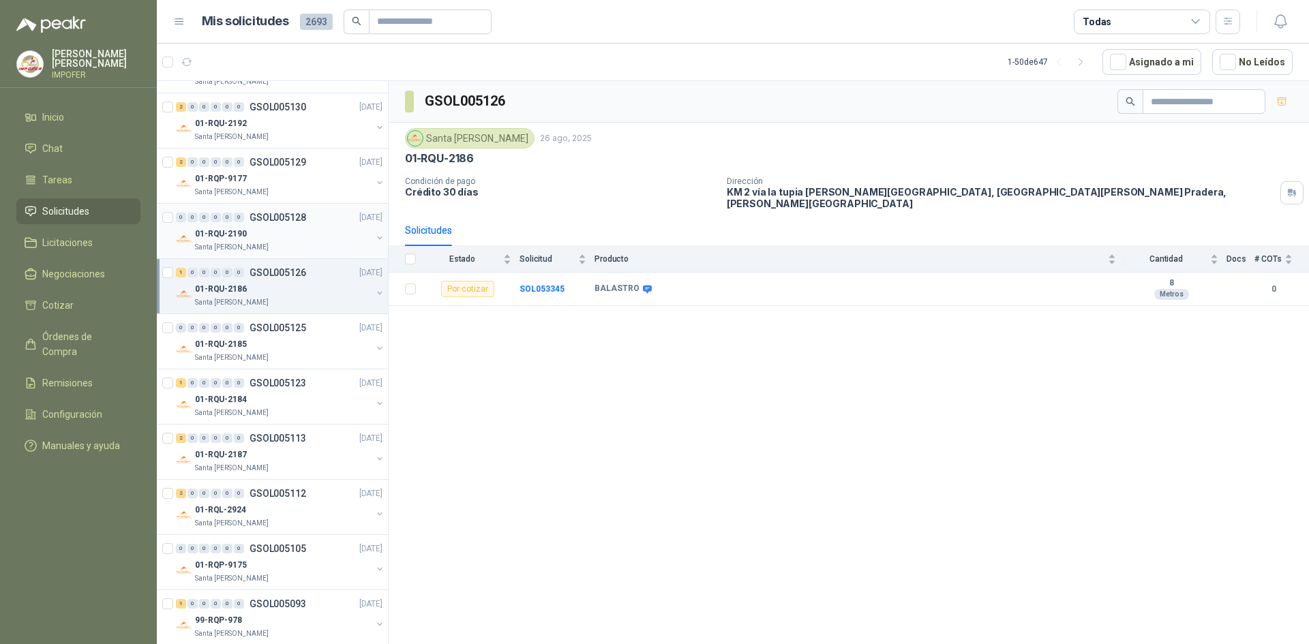
click at [288, 228] on div "01-RQU-2190" at bounding box center [283, 234] width 177 height 16
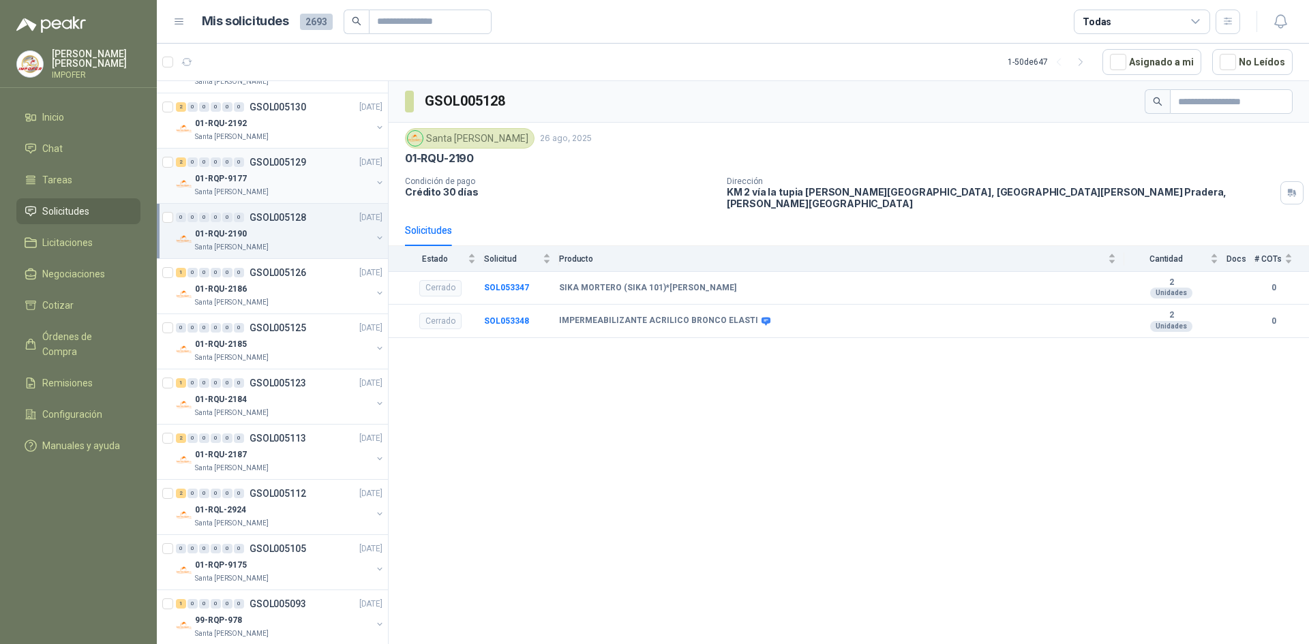
click at [300, 169] on div "2 0 0 0 0 0 GSOL005129 [DATE]" at bounding box center [280, 162] width 209 height 16
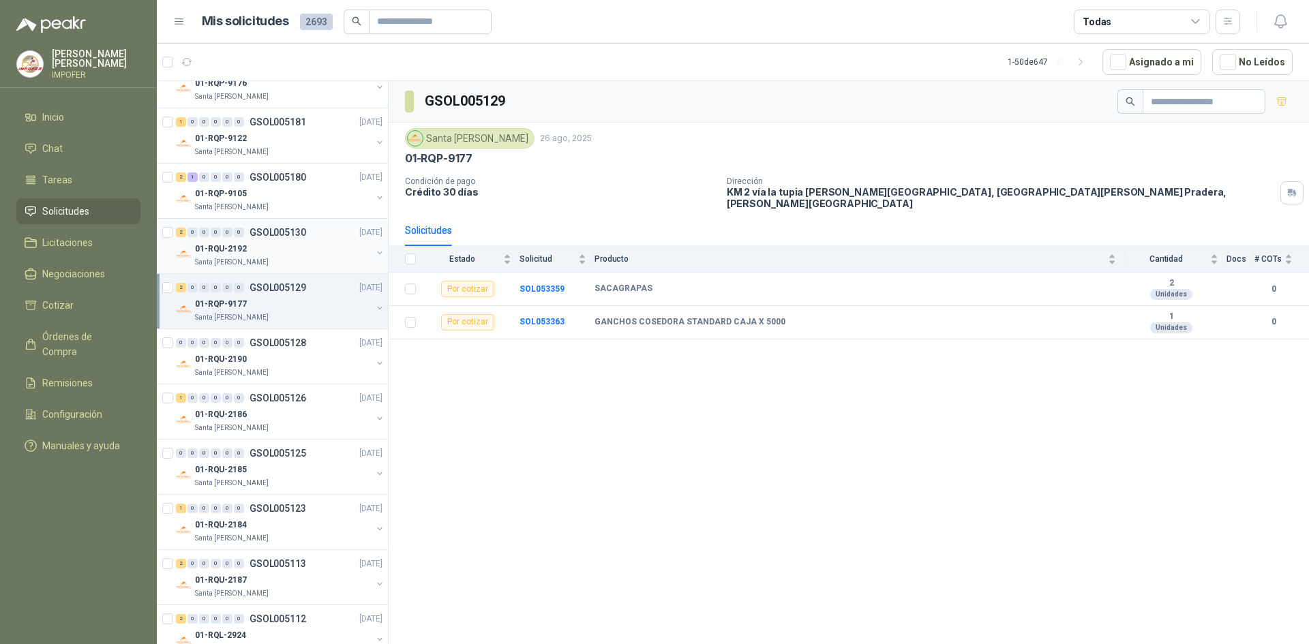
scroll to position [1122, 0]
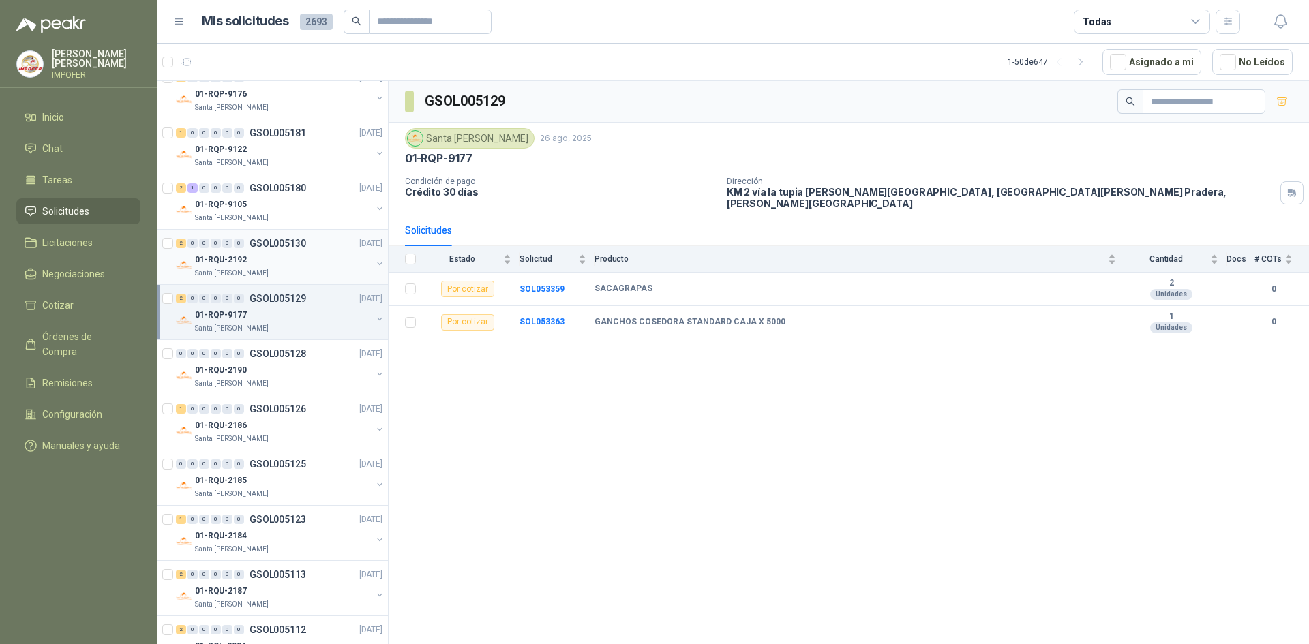
click at [297, 260] on div "01-RQU-2192" at bounding box center [283, 260] width 177 height 16
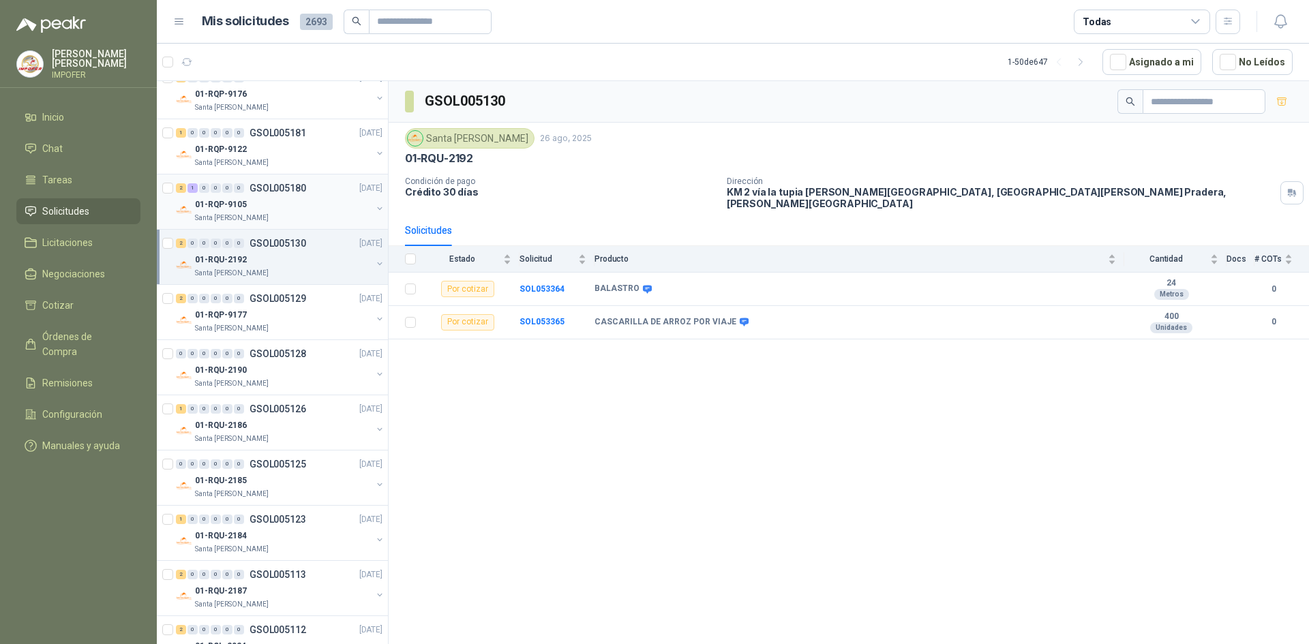
click at [282, 200] on div "01-RQP-9105" at bounding box center [283, 204] width 177 height 16
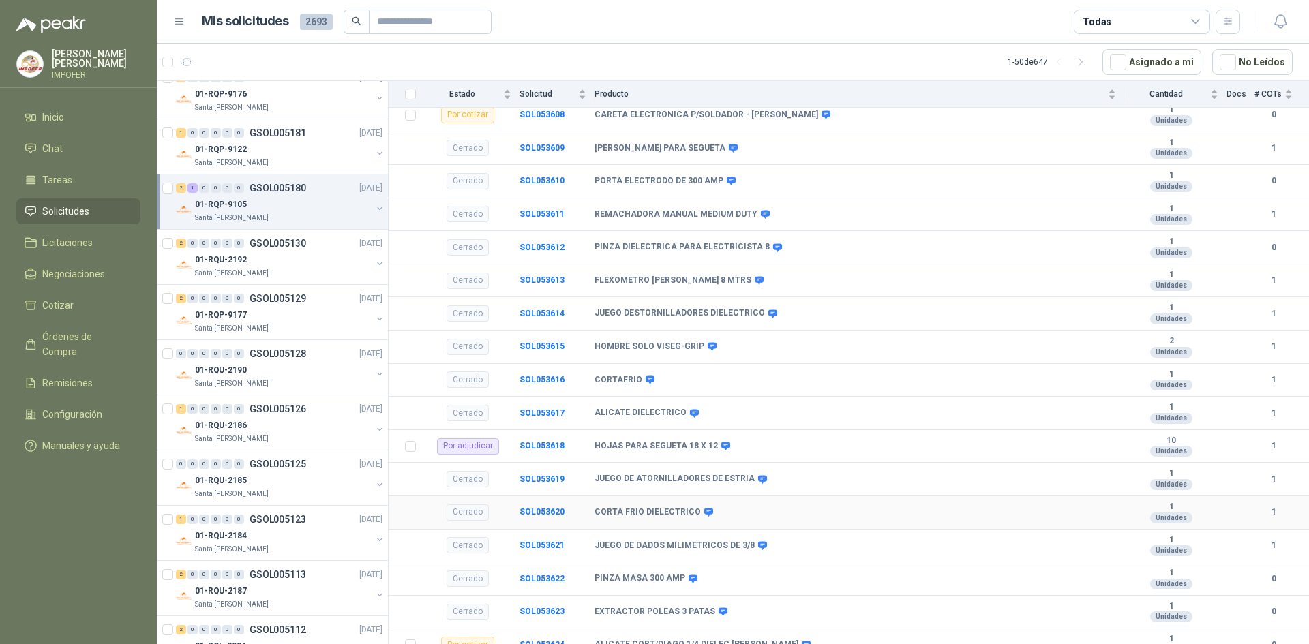
scroll to position [244, 0]
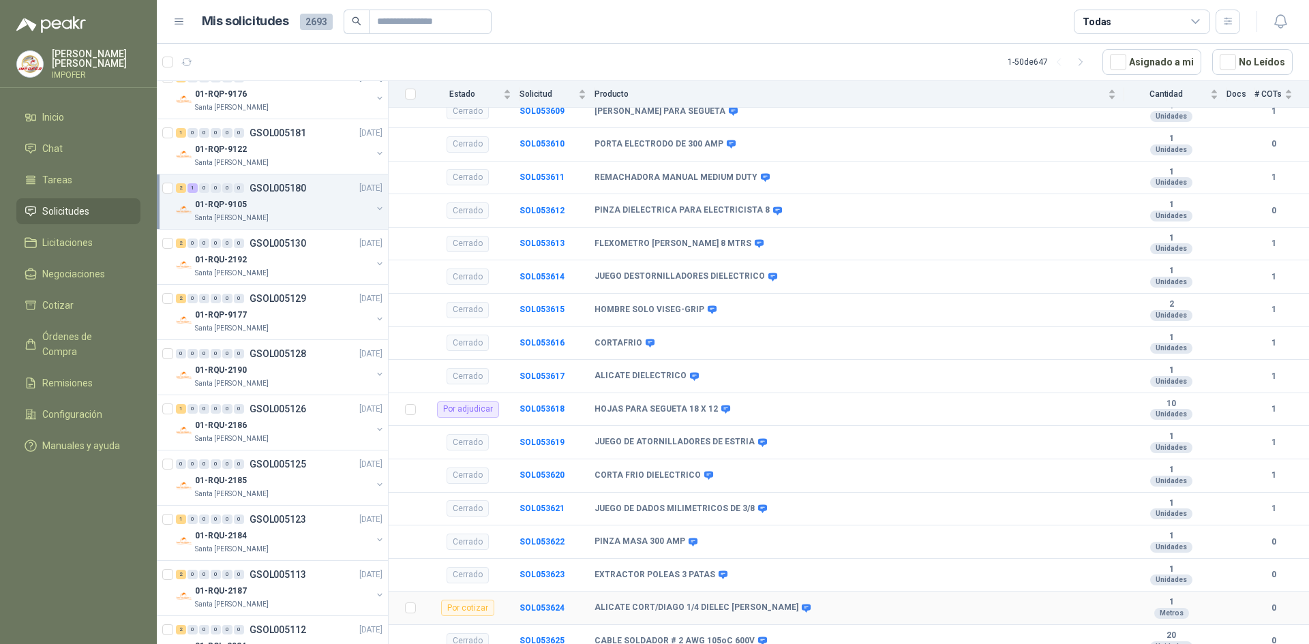
click at [525, 592] on td "SOL053624" at bounding box center [557, 608] width 75 height 33
click at [483, 600] on div "Por cotizar" at bounding box center [467, 608] width 53 height 16
click at [536, 603] on b "SOL053624" at bounding box center [542, 608] width 45 height 10
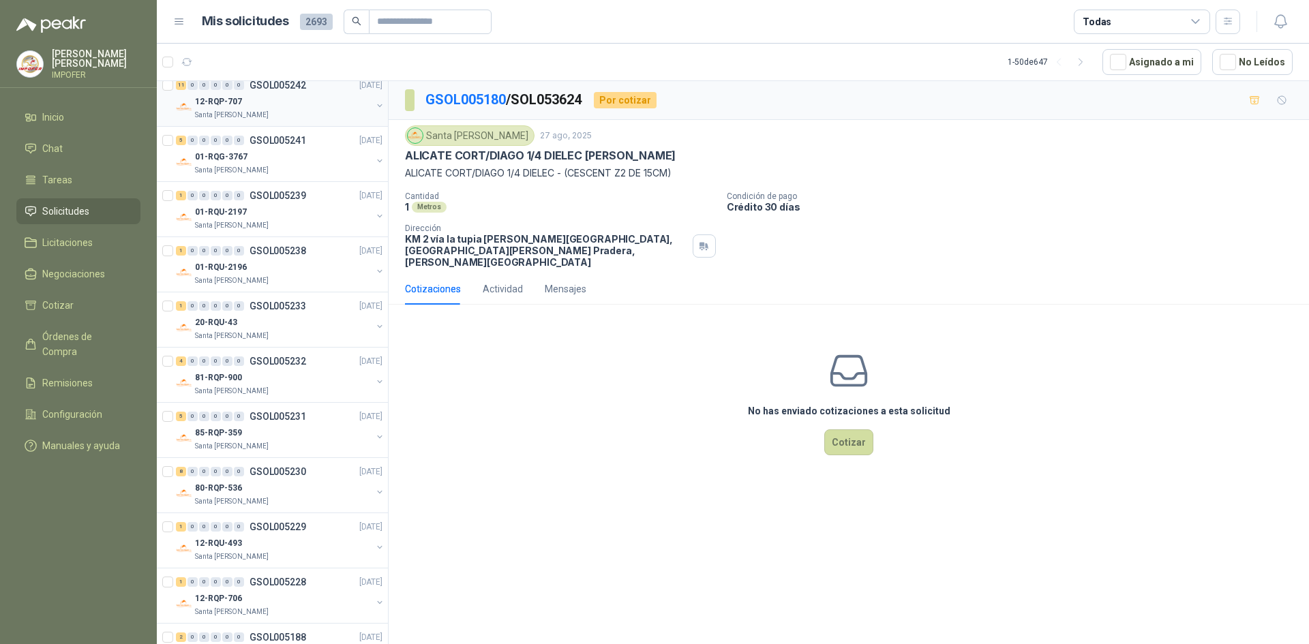
scroll to position [167, 0]
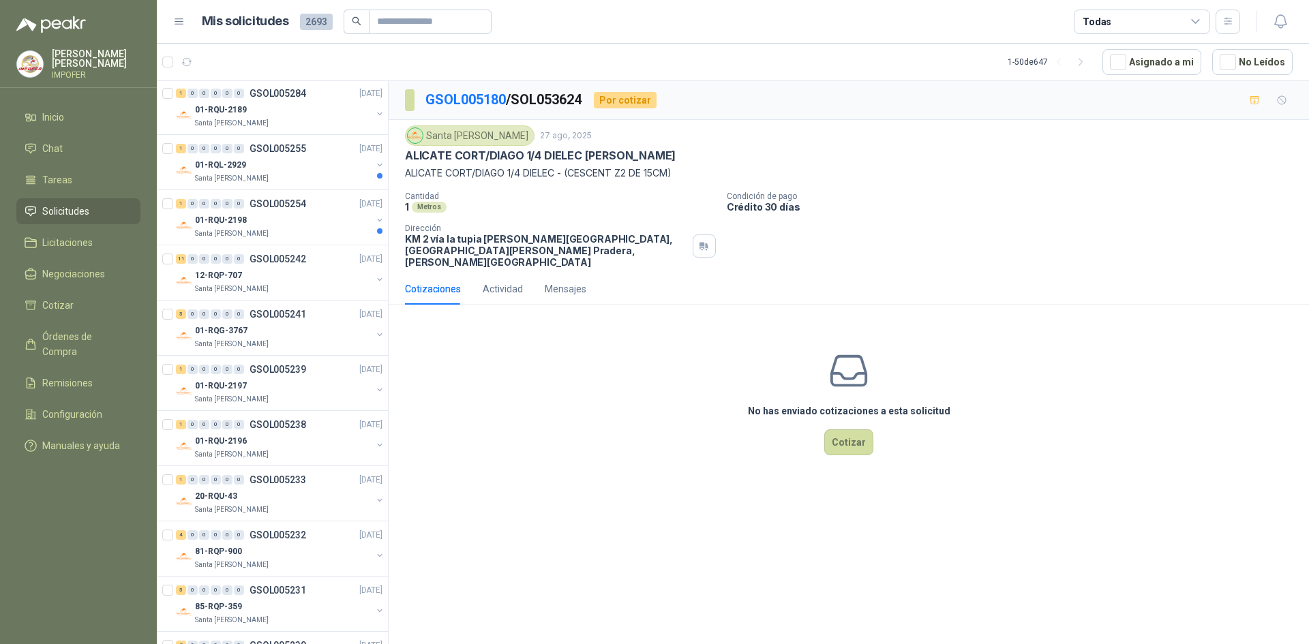
click at [1199, 20] on icon at bounding box center [1196, 22] width 12 height 12
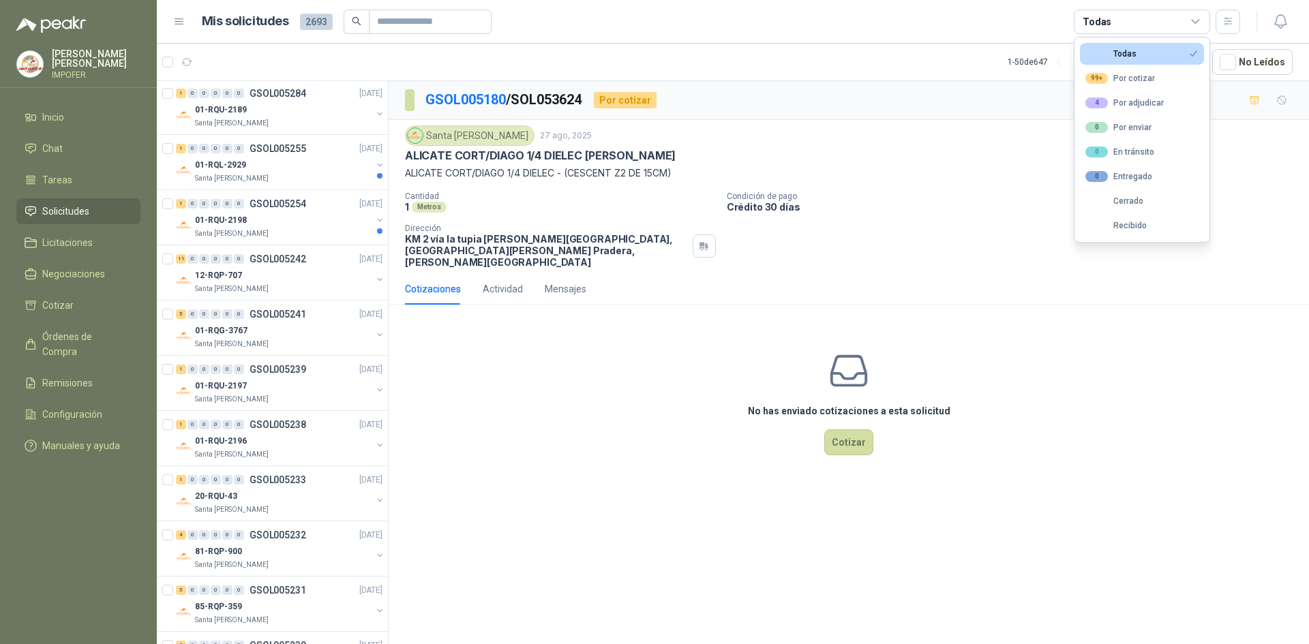
click at [1199, 20] on icon at bounding box center [1196, 22] width 12 height 12
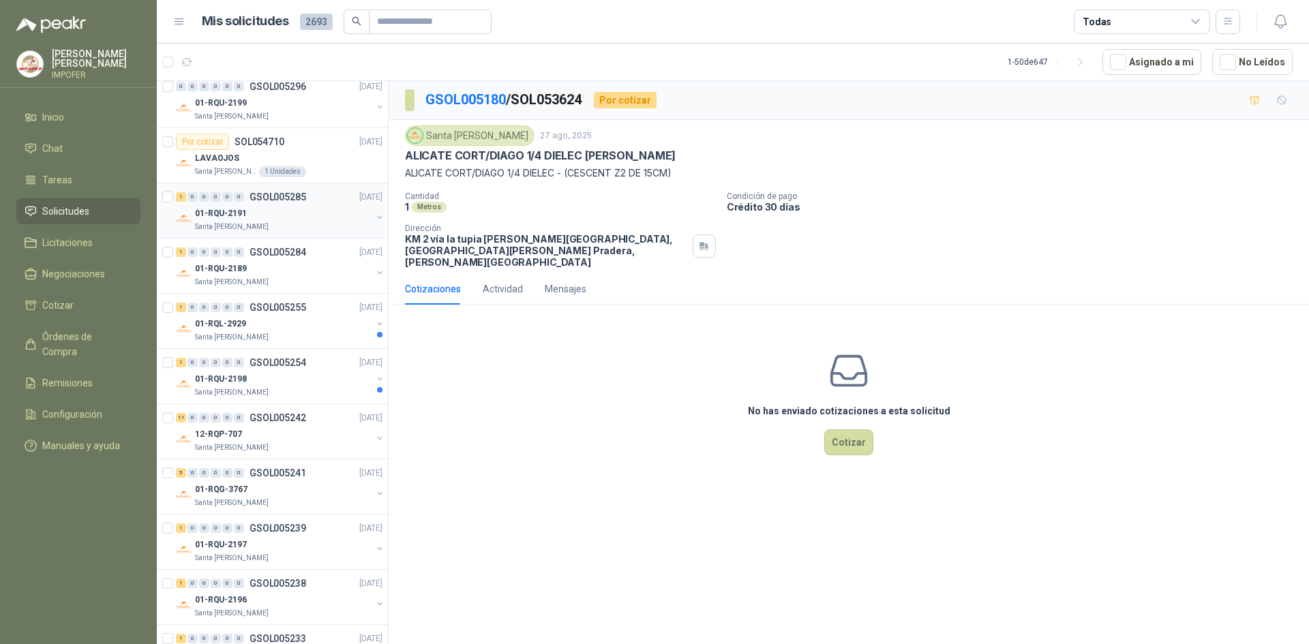
scroll to position [0, 0]
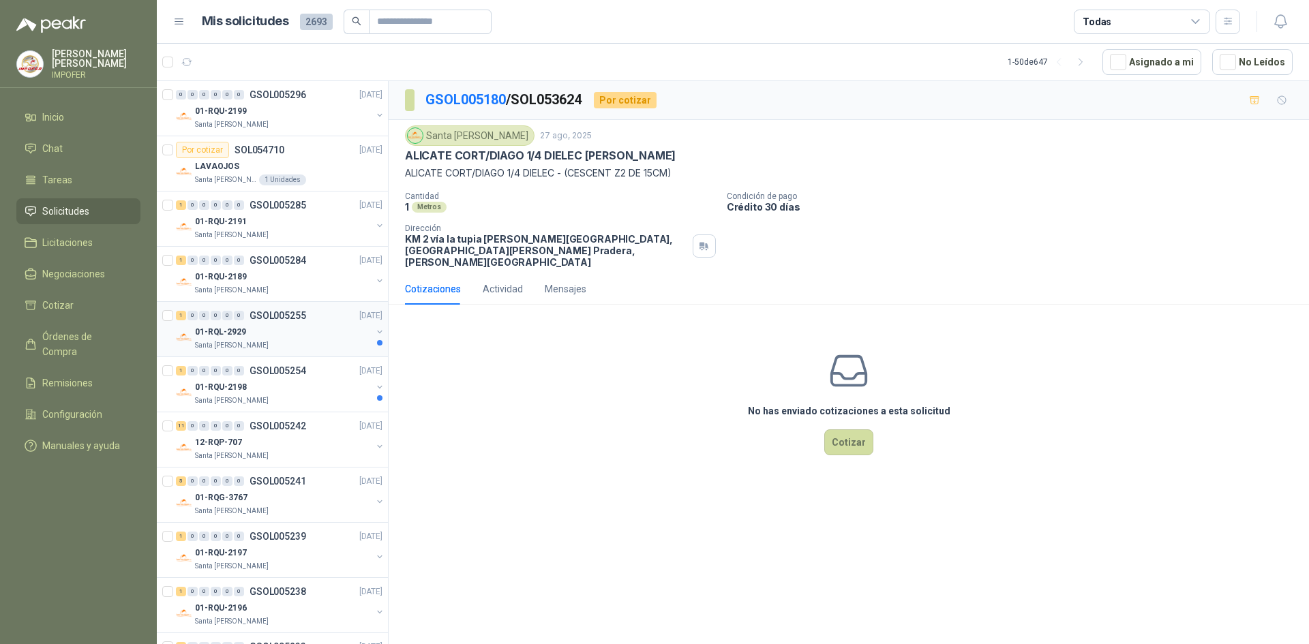
click at [260, 333] on div "01-RQL-2929" at bounding box center [283, 332] width 177 height 16
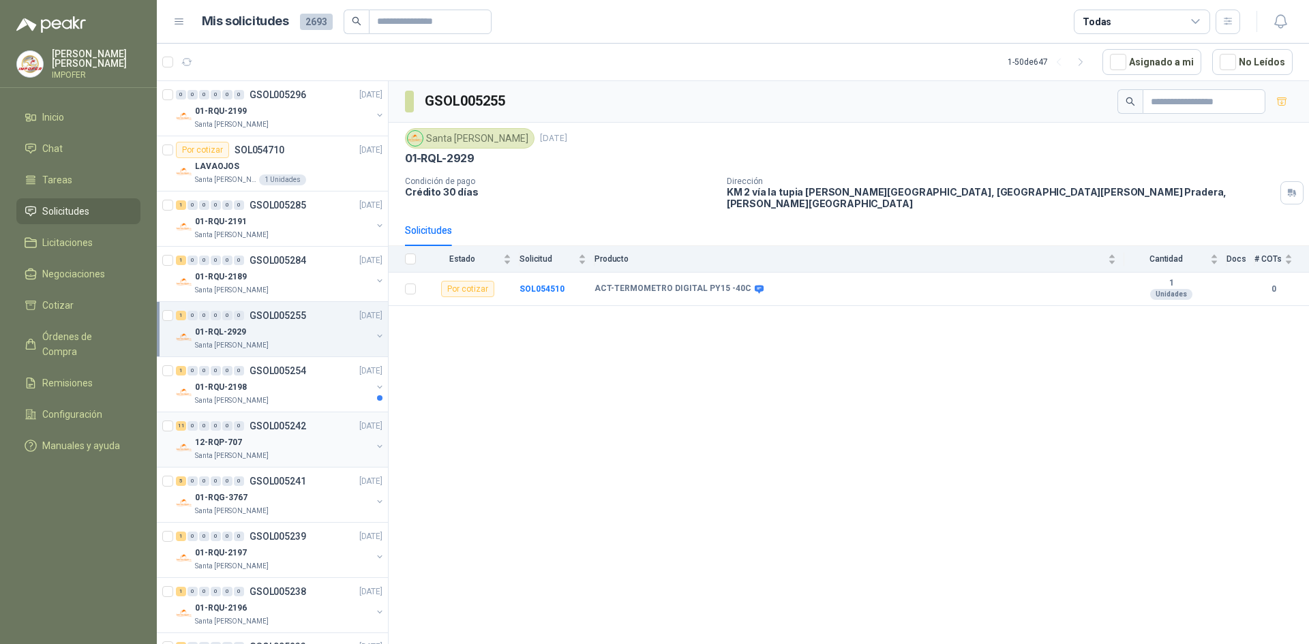
click at [298, 427] on p "GSOL005242" at bounding box center [278, 426] width 57 height 10
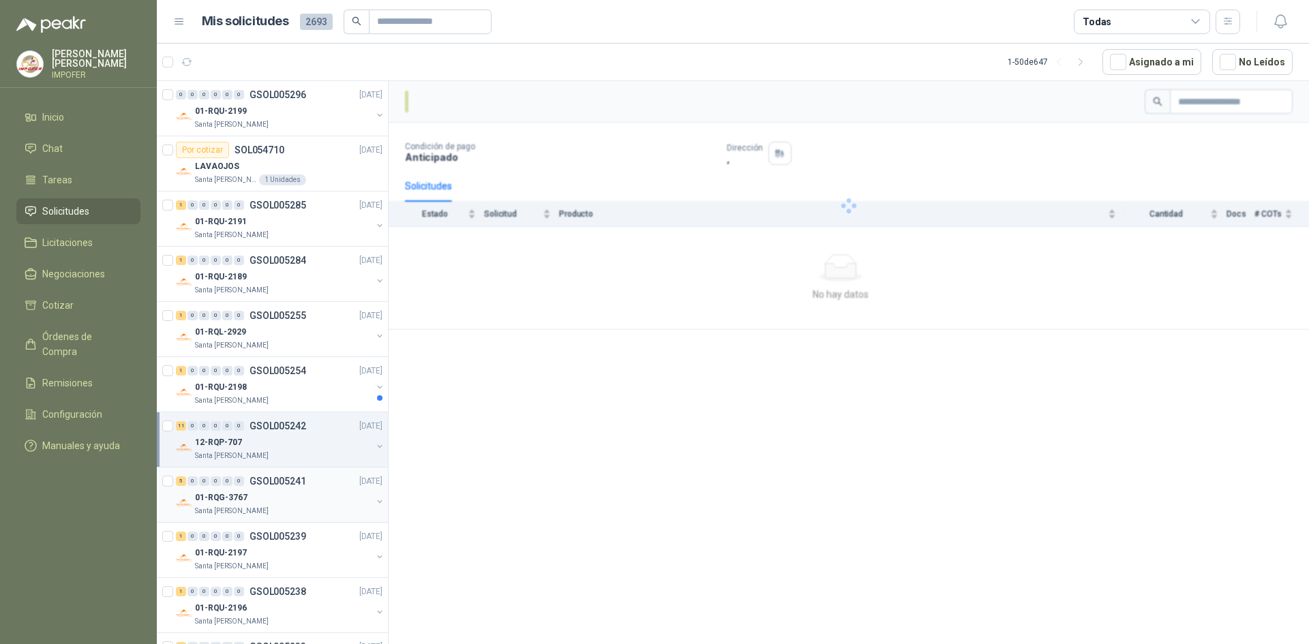
click at [267, 500] on div "01-RQG-3767" at bounding box center [283, 498] width 177 height 16
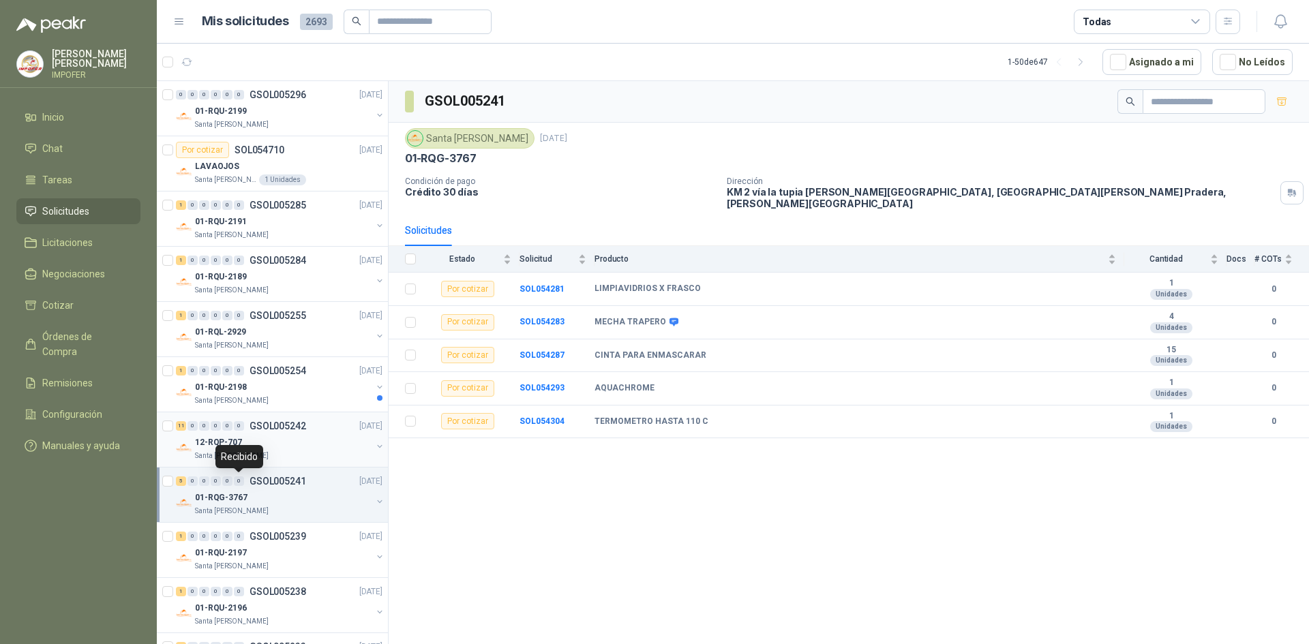
click at [285, 439] on div "12-RQP-707" at bounding box center [283, 442] width 177 height 16
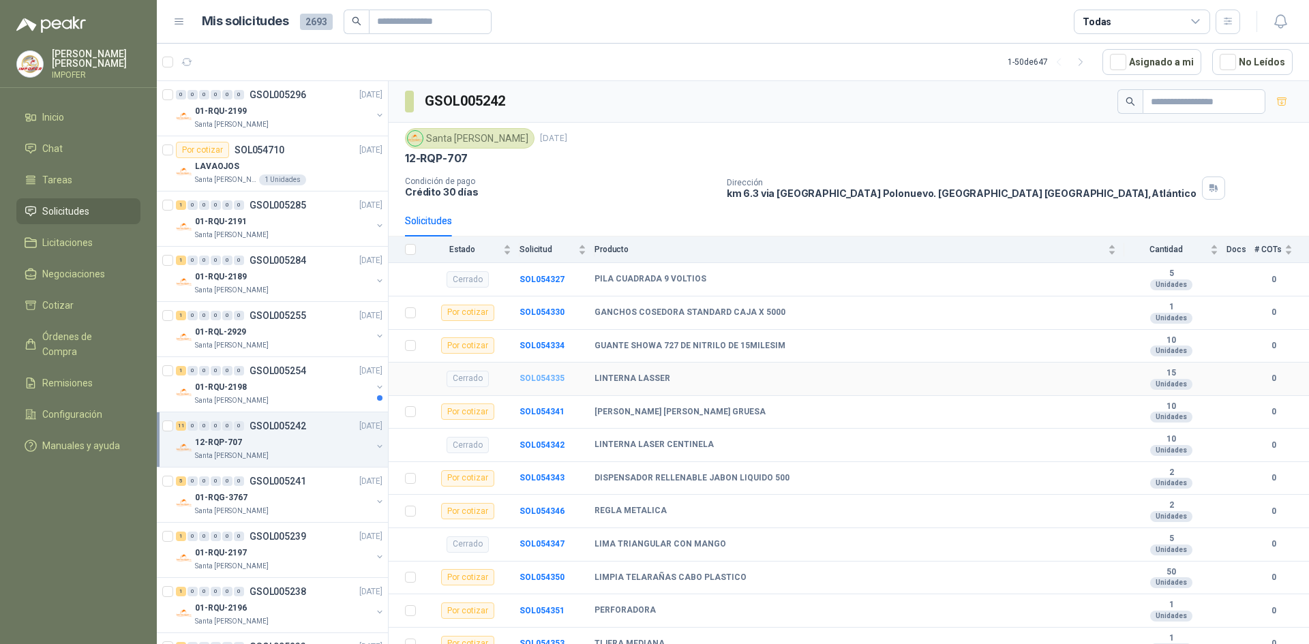
click at [541, 378] on b "SOL054335" at bounding box center [542, 379] width 45 height 10
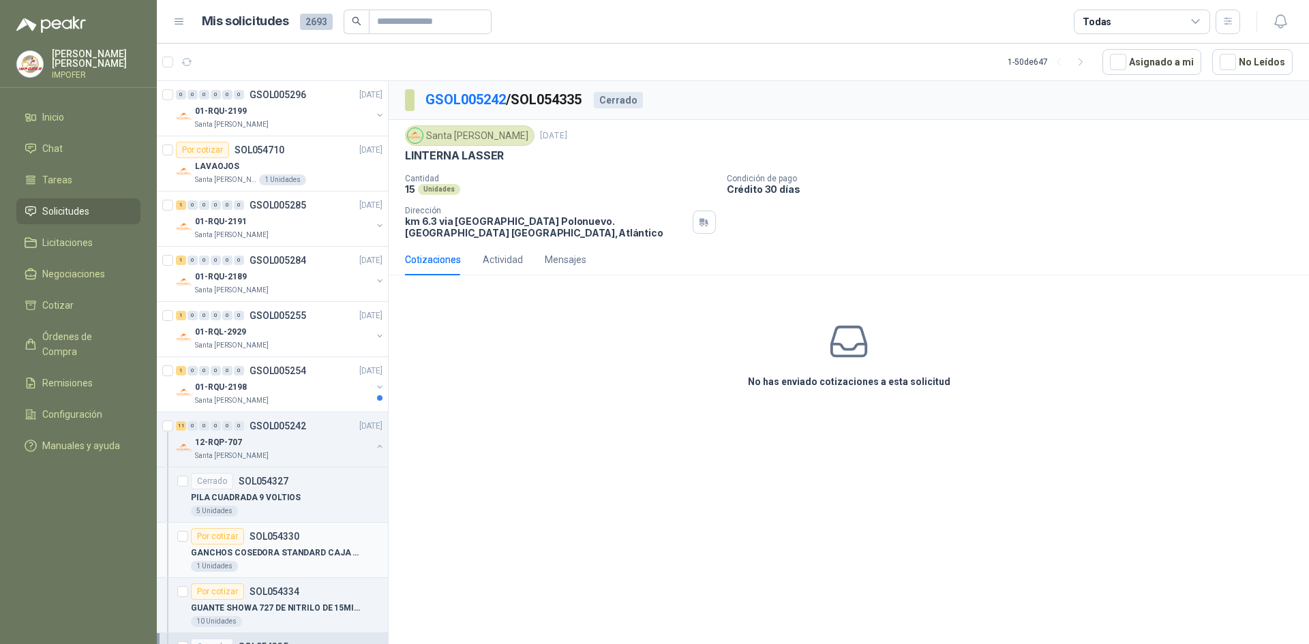
click at [279, 560] on div "GANCHOS COSEDORA STANDARD CAJA X 5000" at bounding box center [287, 553] width 192 height 16
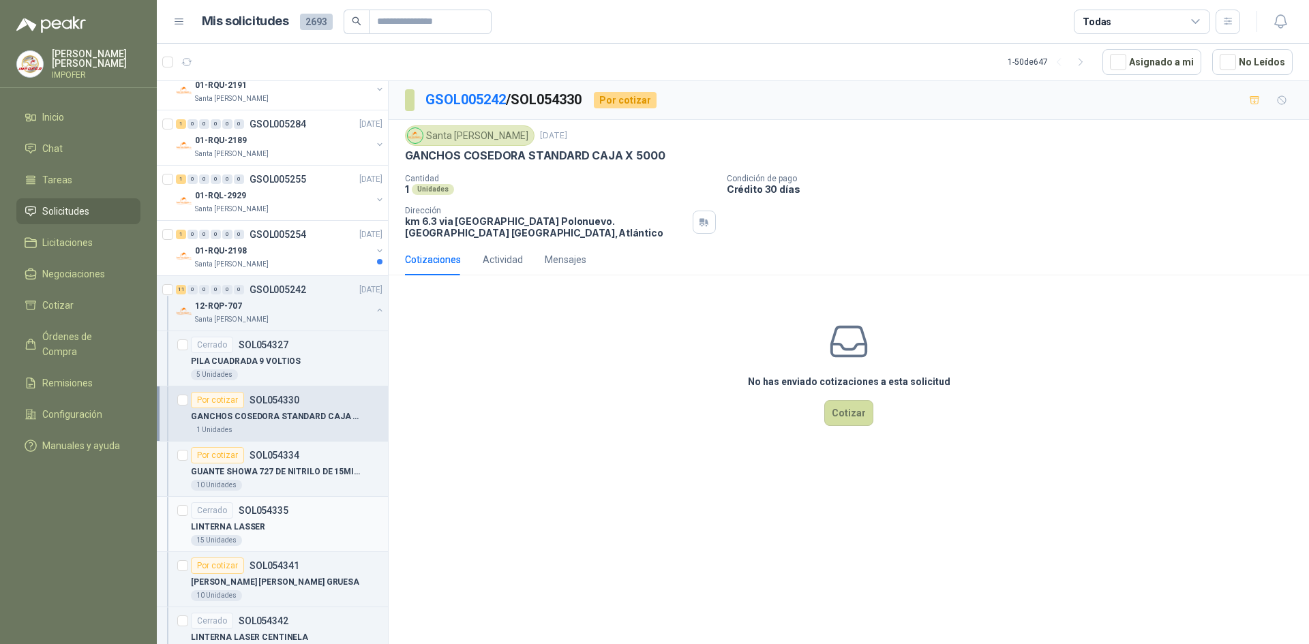
scroll to position [205, 0]
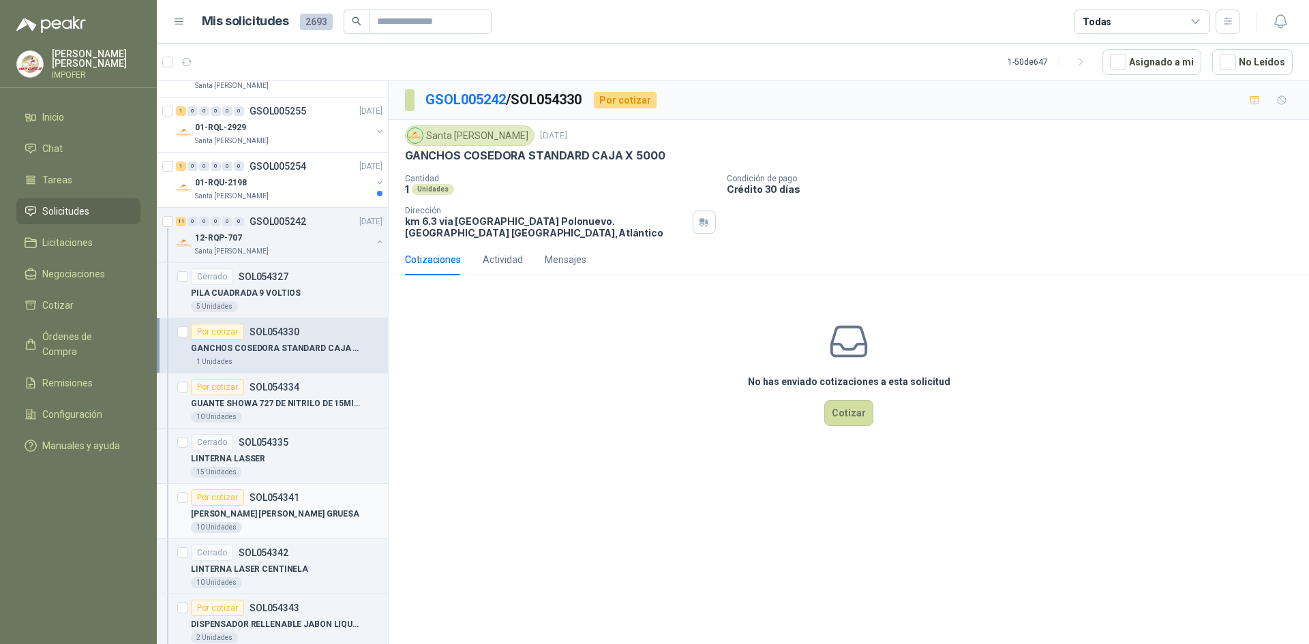
click at [281, 503] on div "Por cotizar SOL054341" at bounding box center [245, 498] width 108 height 16
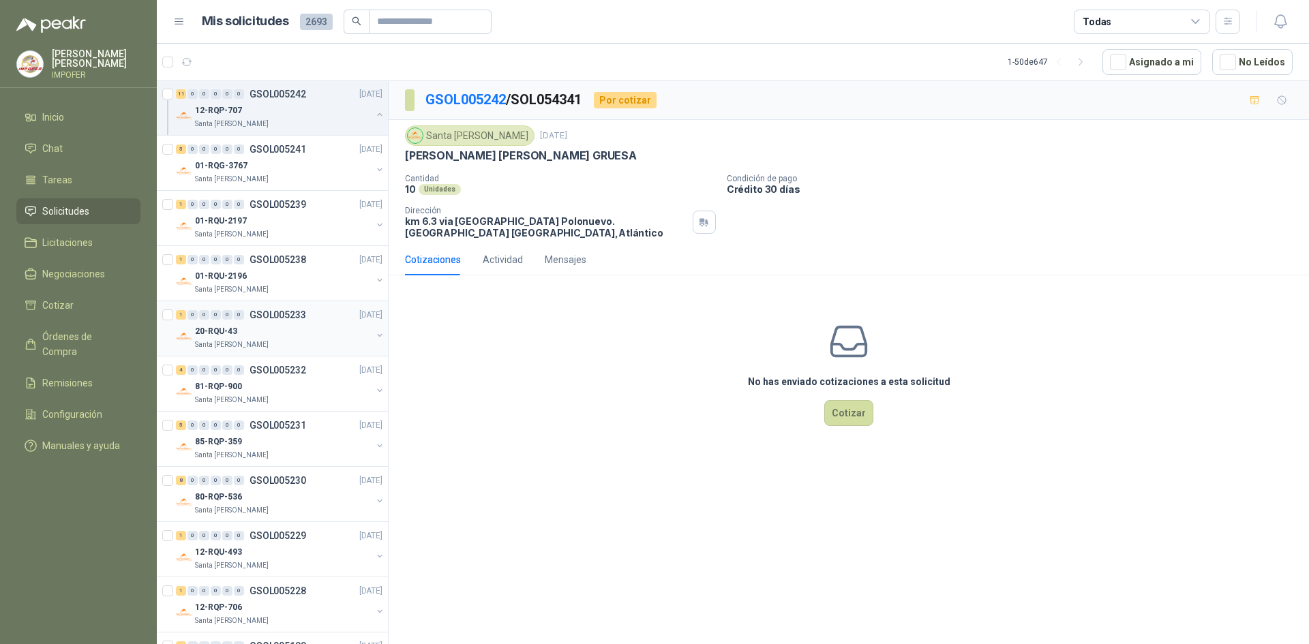
scroll to position [1159, 0]
click at [284, 173] on div "01-RQG-3767" at bounding box center [283, 167] width 177 height 16
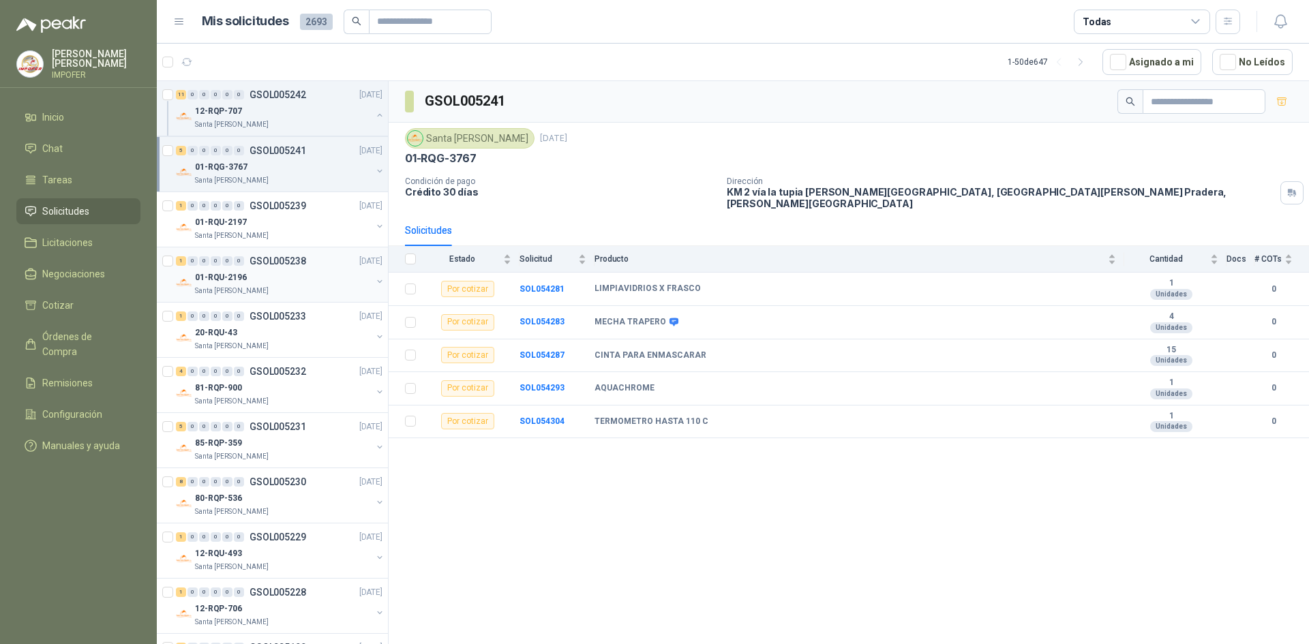
click at [269, 271] on div "01-RQU-2196" at bounding box center [283, 277] width 177 height 16
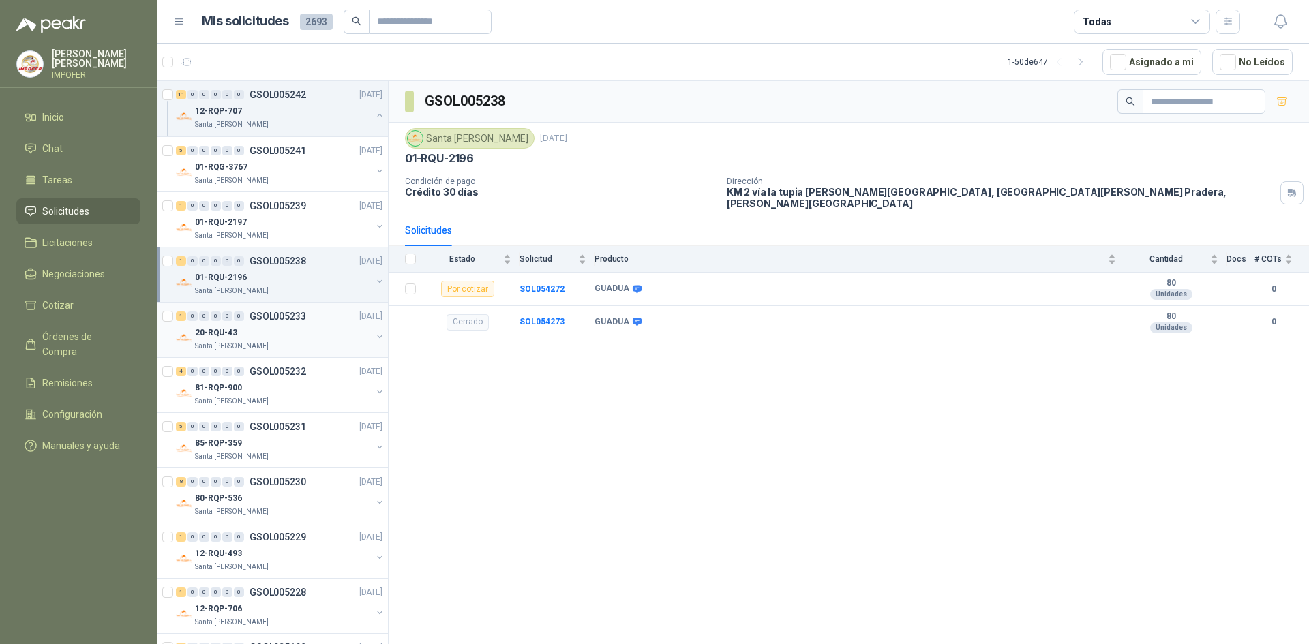
click at [284, 337] on div "20-RQU-43" at bounding box center [283, 333] width 177 height 16
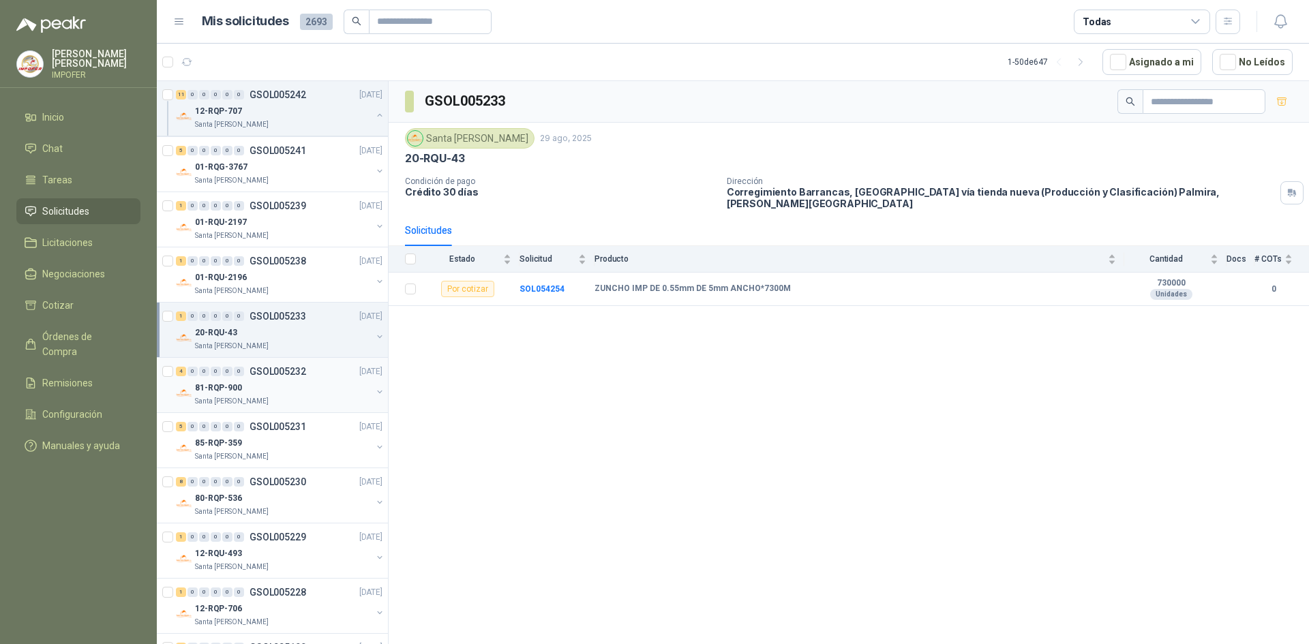
click at [299, 387] on div "81-RQP-900" at bounding box center [283, 388] width 177 height 16
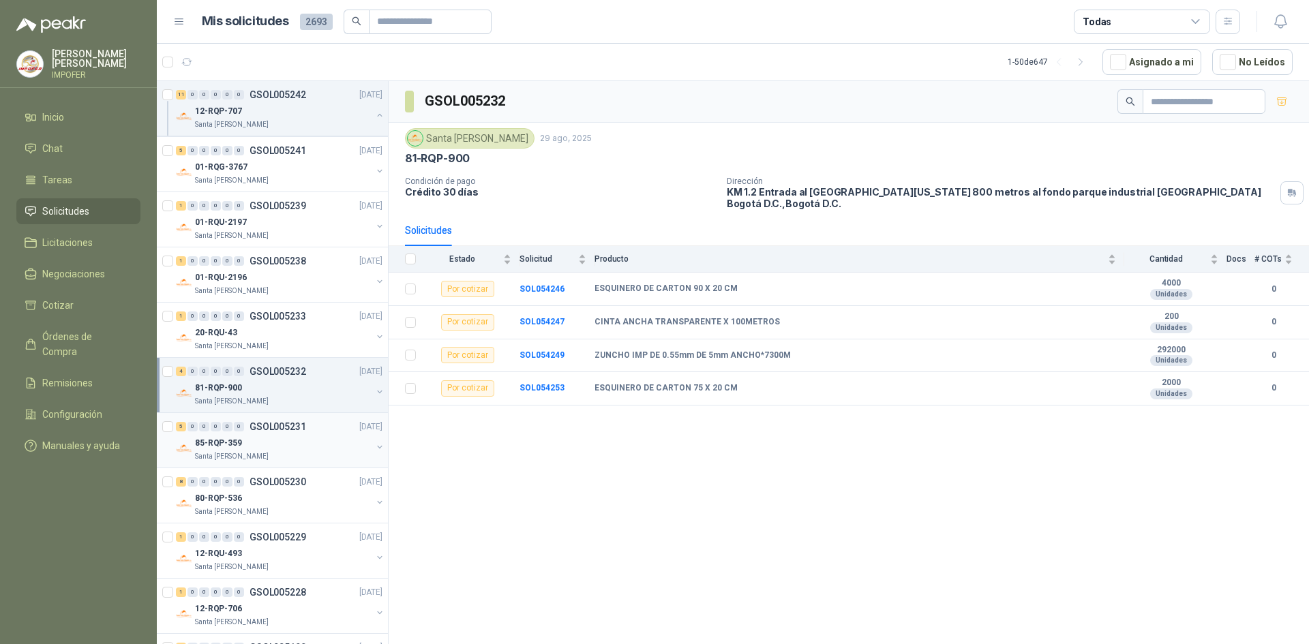
click at [300, 446] on div "85-RQP-359" at bounding box center [283, 443] width 177 height 16
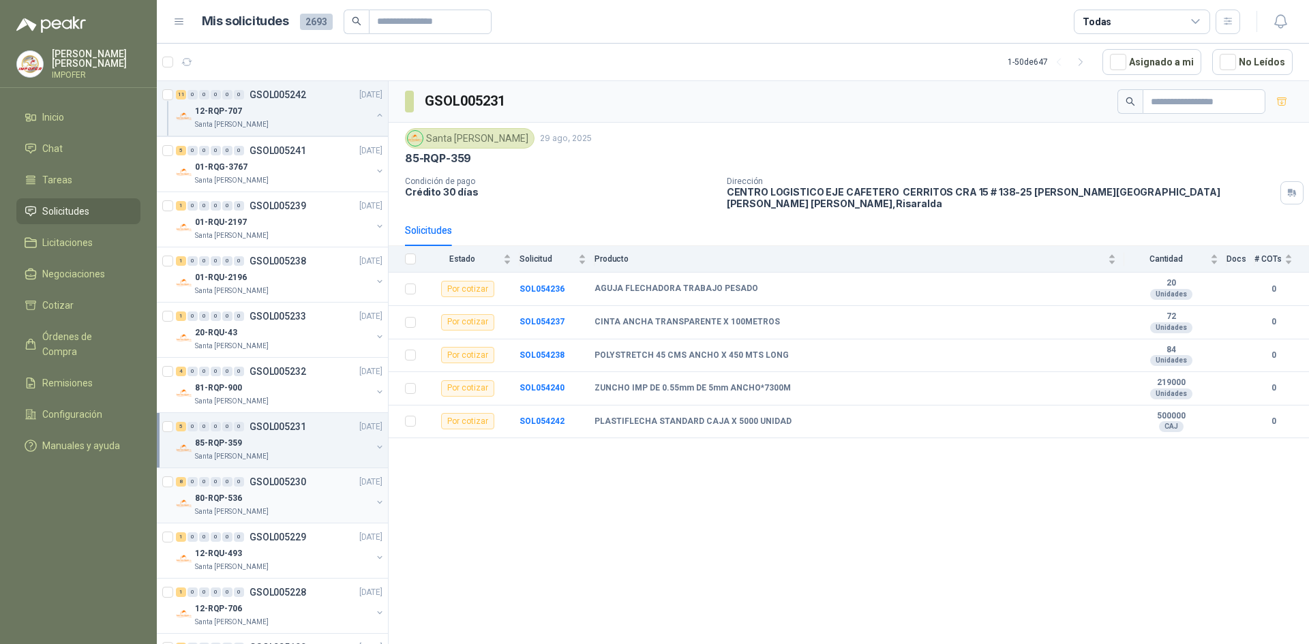
click at [281, 496] on div "80-RQP-536" at bounding box center [283, 498] width 177 height 16
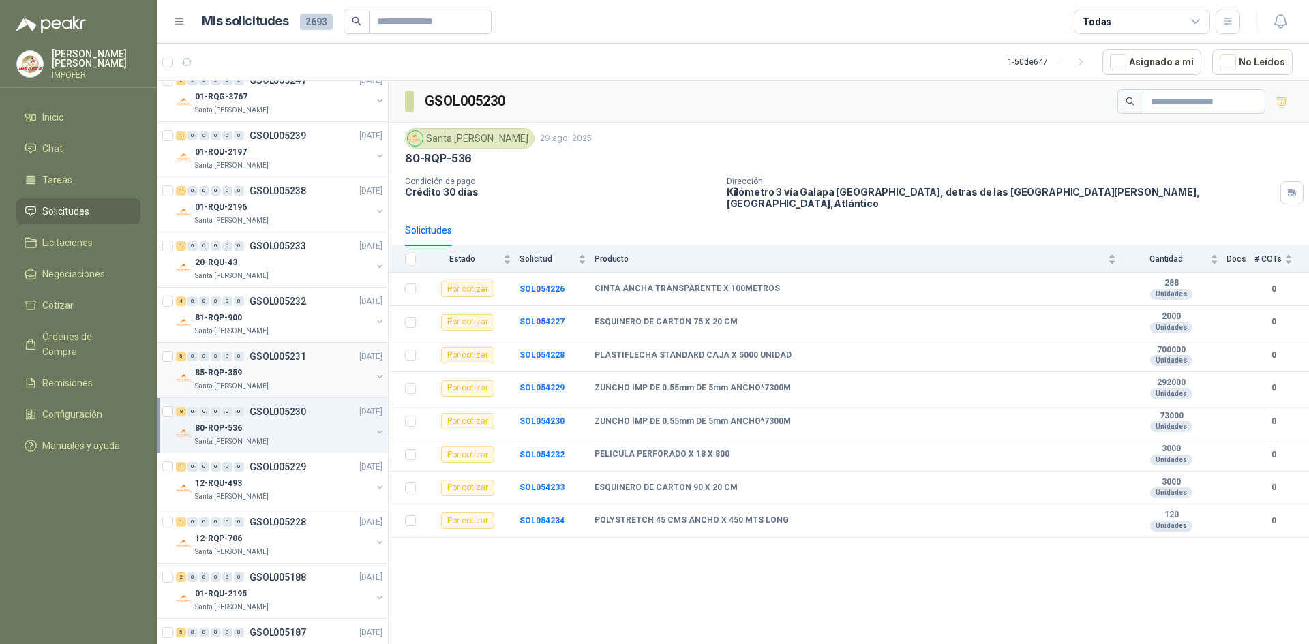
scroll to position [1295, 0]
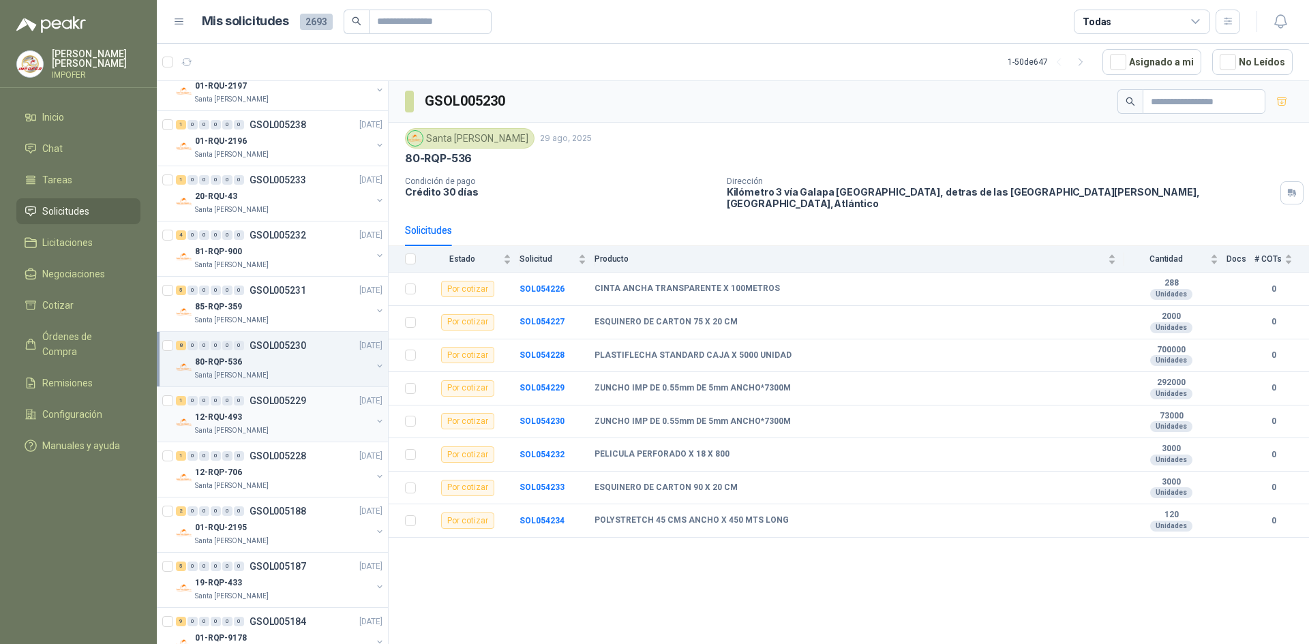
click at [282, 415] on div "12-RQU-493" at bounding box center [283, 417] width 177 height 16
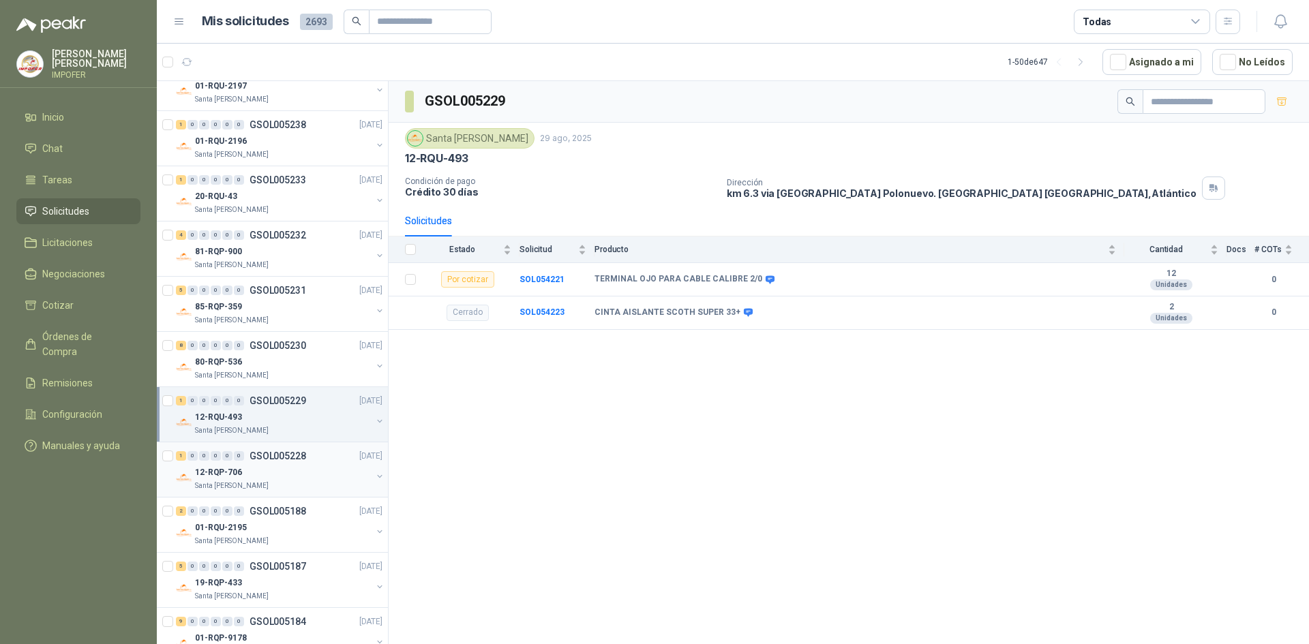
click at [296, 477] on div "12-RQP-706" at bounding box center [283, 472] width 177 height 16
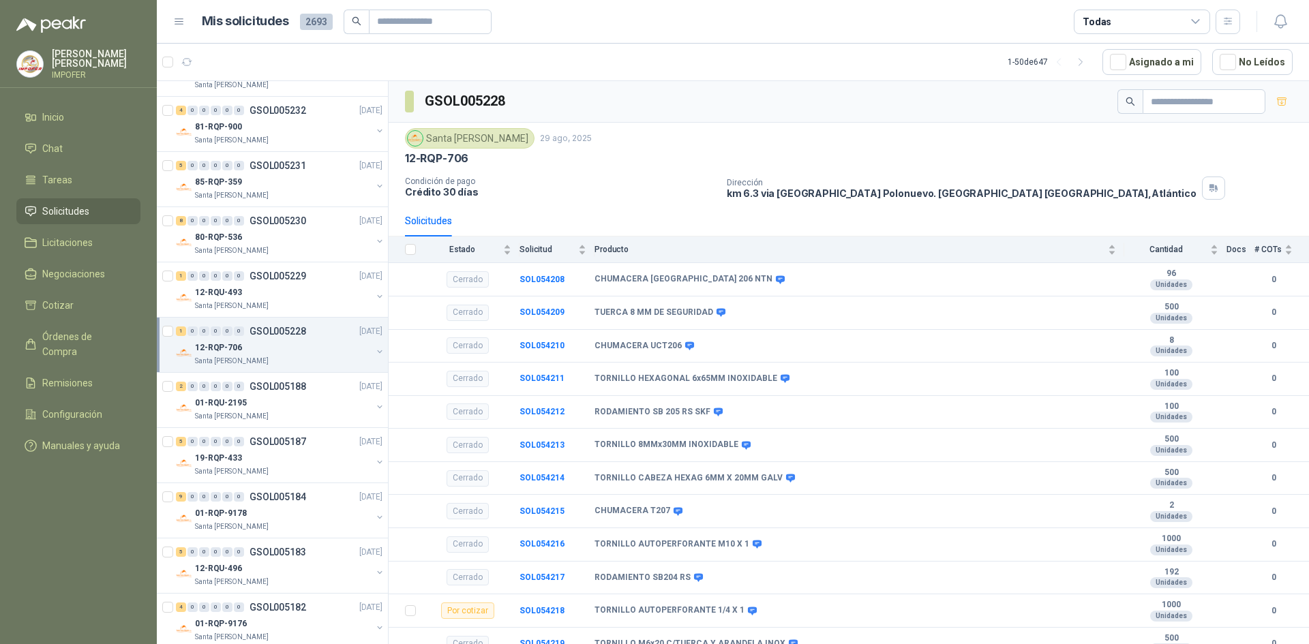
scroll to position [1432, 0]
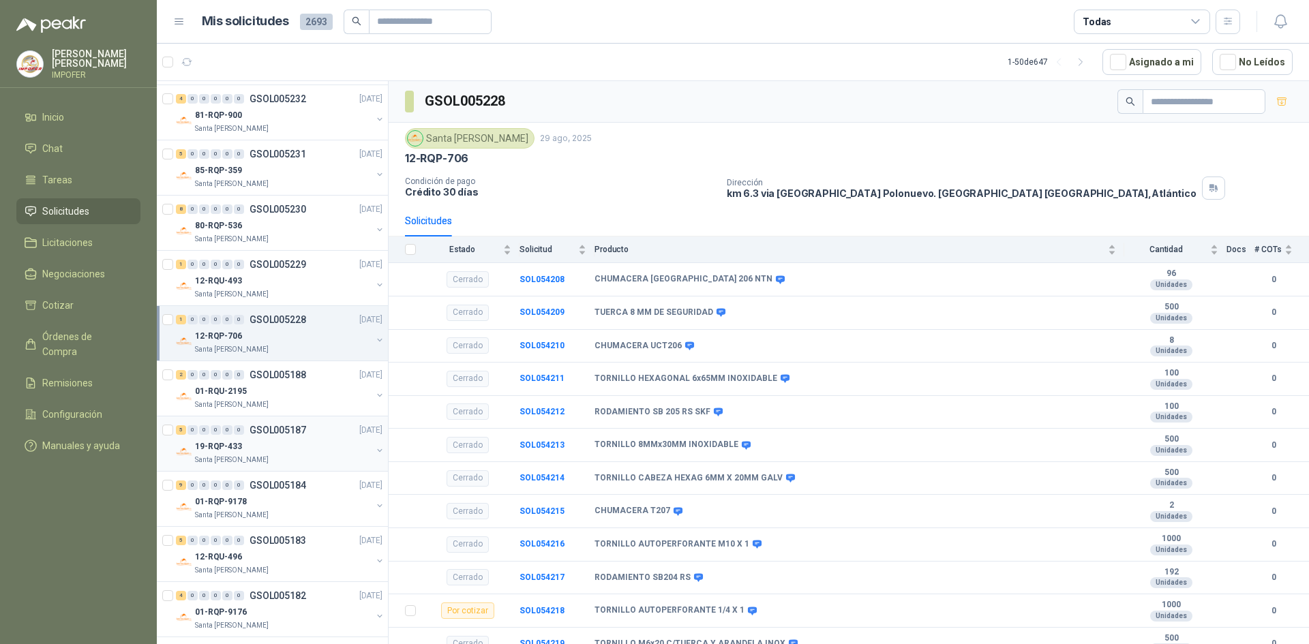
click at [299, 462] on div "Santa [PERSON_NAME]" at bounding box center [283, 460] width 177 height 11
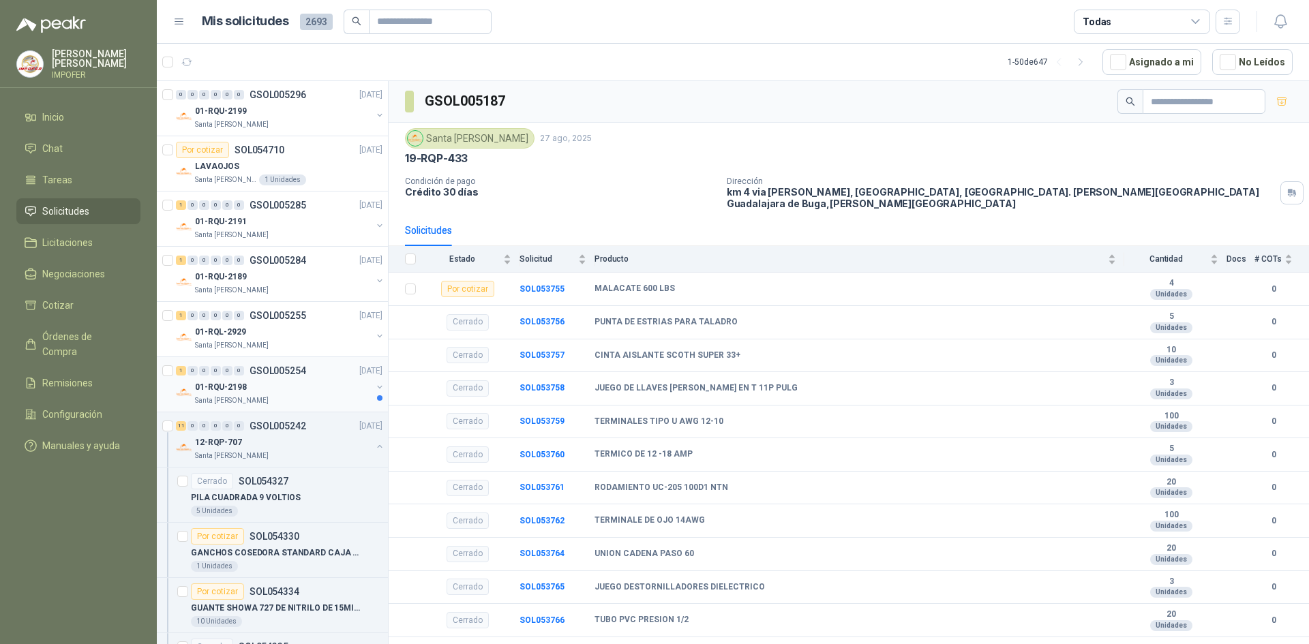
click at [281, 386] on div "01-RQU-2198" at bounding box center [283, 387] width 177 height 16
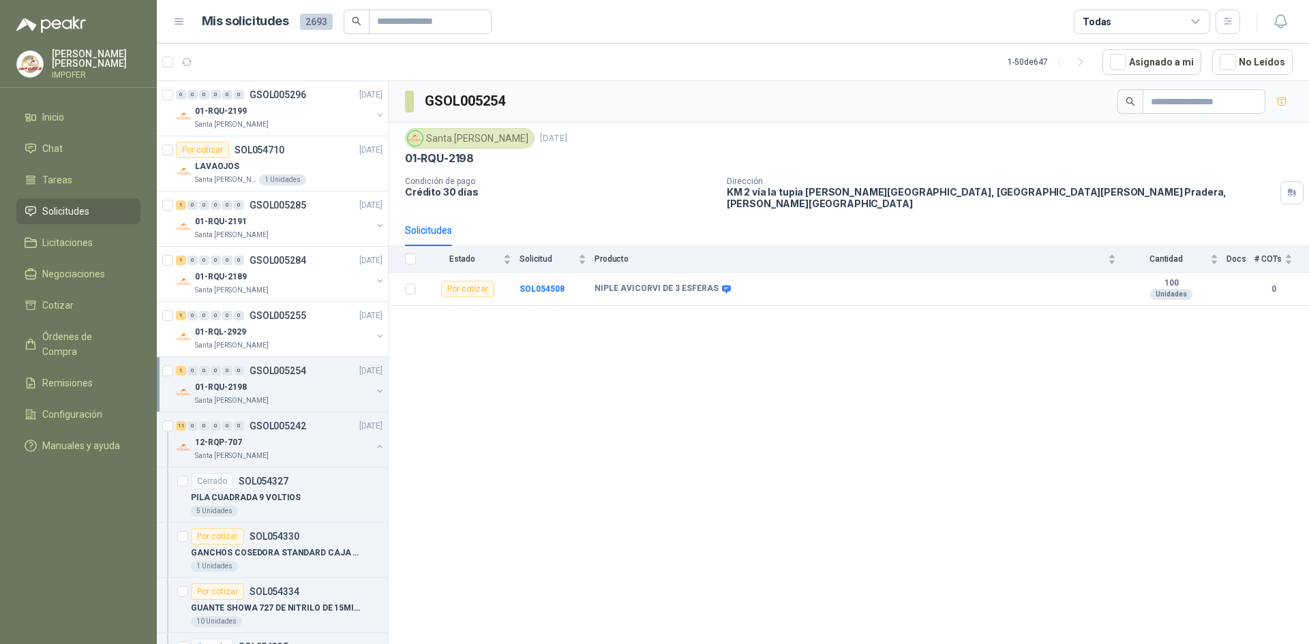
click at [1178, 27] on div "Todas" at bounding box center [1142, 22] width 136 height 25
click at [772, 48] on article "1 - 50 de 647 Asignado a mi No Leídos" at bounding box center [733, 62] width 1152 height 37
click at [1240, 61] on button "No Leídos" at bounding box center [1252, 62] width 80 height 26
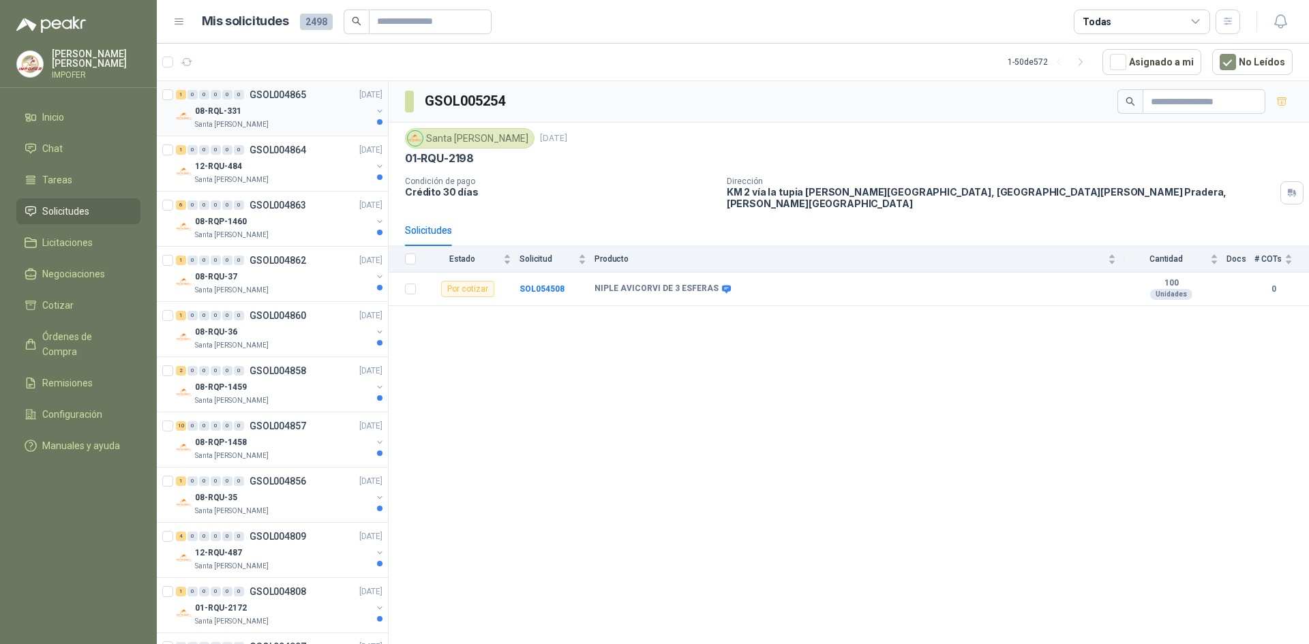
click at [307, 121] on div "Santa [PERSON_NAME]" at bounding box center [283, 124] width 177 height 11
click at [544, 284] on b "SOL051896" at bounding box center [542, 289] width 45 height 10
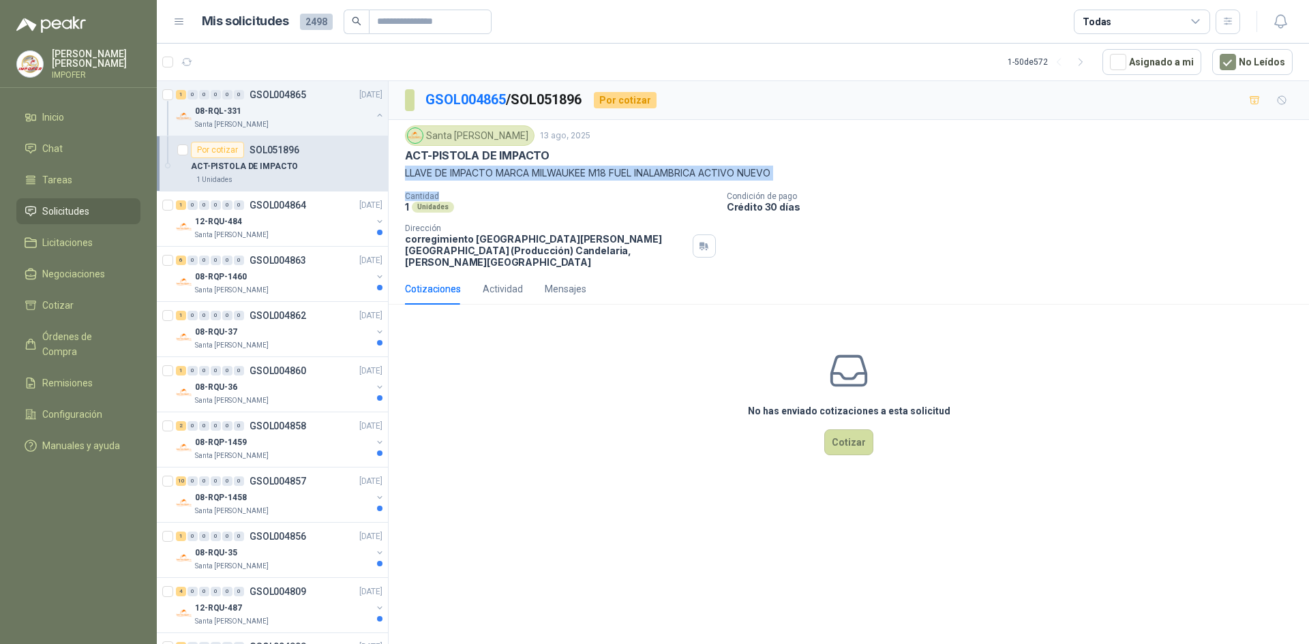
drag, startPoint x: 426, startPoint y: 175, endPoint x: 704, endPoint y: 187, distance: 278.4
click at [704, 187] on div "Santa [PERSON_NAME] 13 ago, 2025 ACT-PISTOLA DE IMPACTO LLAVE DE IMPACTO MARCA …" at bounding box center [849, 196] width 920 height 153
click at [676, 170] on p "LLAVE DE IMPACTO MARCA MILWAUKEE M18 FUEL INALAMBRICA ACTIVO NUEVO" at bounding box center [849, 173] width 888 height 15
drag, startPoint x: 706, startPoint y: 170, endPoint x: 399, endPoint y: 169, distance: 307.5
click at [399, 169] on div "Santa [PERSON_NAME] 13 ago, 2025 ACT-PISTOLA DE IMPACTO LLAVE DE IMPACTO MARCA …" at bounding box center [849, 196] width 920 height 153
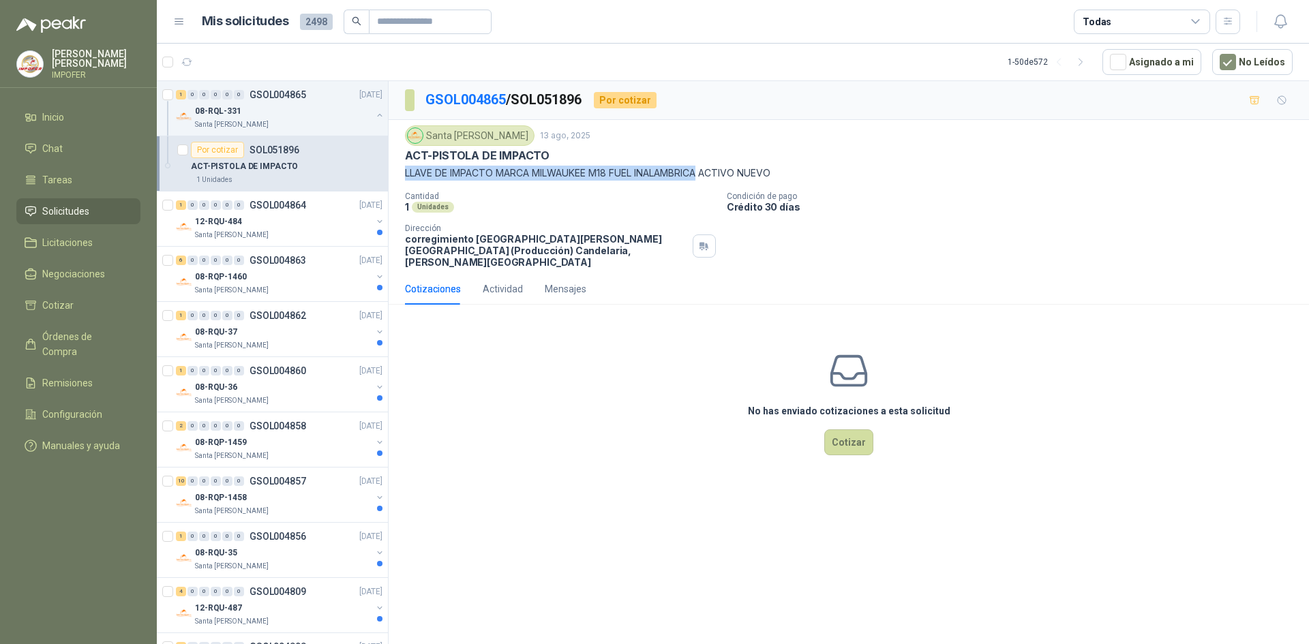
copy p "LLAVE DE IMPACTO MARCA MILWAUKEE M18 FUEL INALAMBRICA"
